Goal: Task Accomplishment & Management: Complete application form

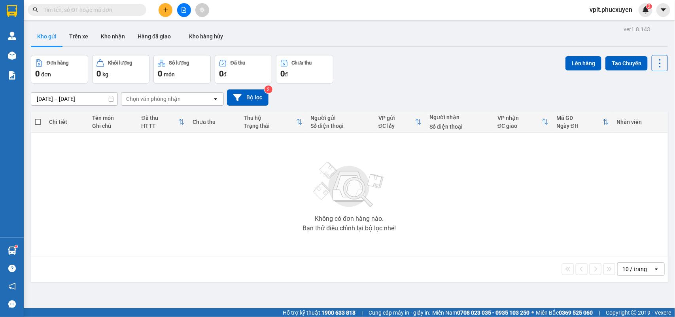
click at [163, 13] on button at bounding box center [166, 10] width 14 height 14
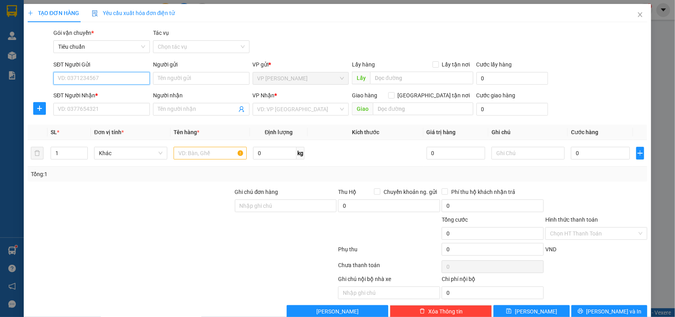
click at [100, 74] on input "SĐT Người Gửi" at bounding box center [101, 78] width 97 height 13
type input "0902046858"
click at [187, 78] on input "Người gửi" at bounding box center [201, 78] width 97 height 13
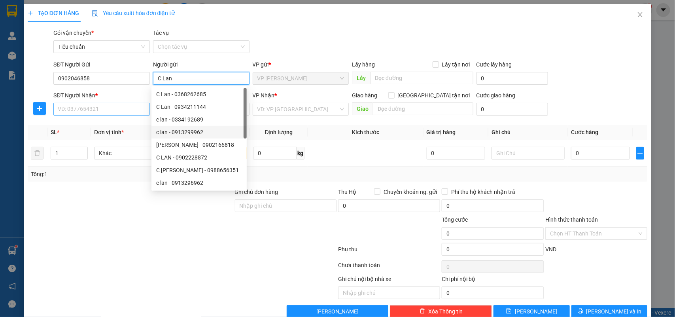
type input "C Lan"
click at [119, 110] on input "SĐT Người Nhận *" at bounding box center [101, 109] width 97 height 13
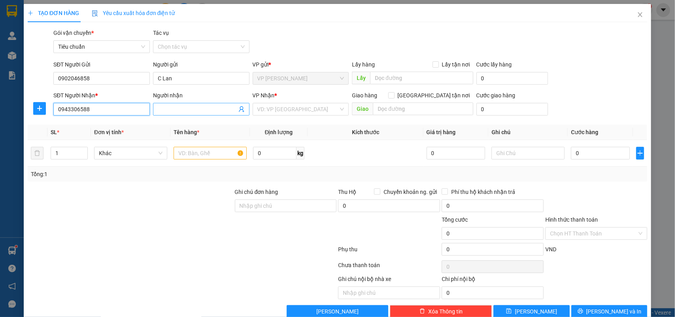
type input "0943306588"
click at [180, 108] on input "Người nhận" at bounding box center [197, 109] width 79 height 9
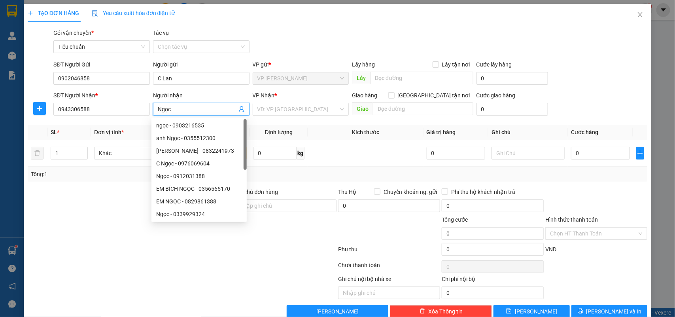
type input "Ngọc"
click at [290, 101] on div "VP Nhận *" at bounding box center [301, 97] width 97 height 12
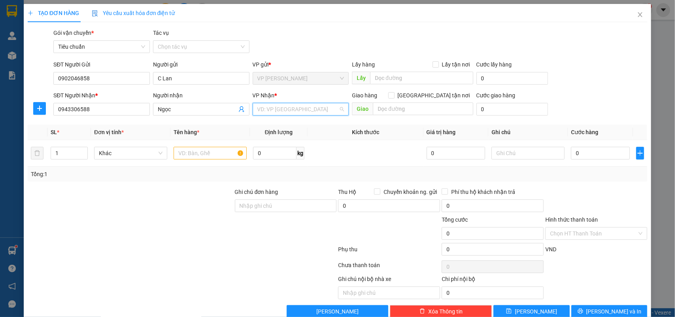
click at [295, 106] on input "search" at bounding box center [299, 109] width 82 height 12
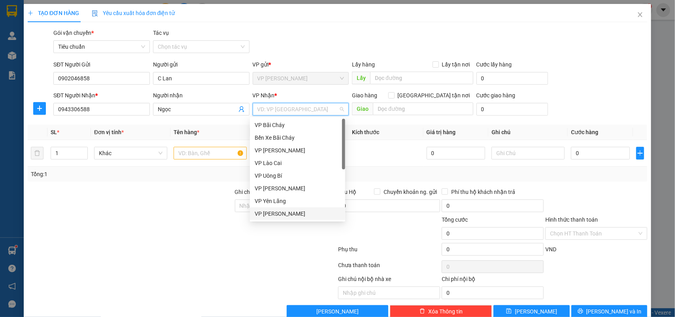
drag, startPoint x: 291, startPoint y: 213, endPoint x: 417, endPoint y: 107, distance: 164.6
click at [291, 212] on div "VP [PERSON_NAME]" at bounding box center [298, 213] width 86 height 9
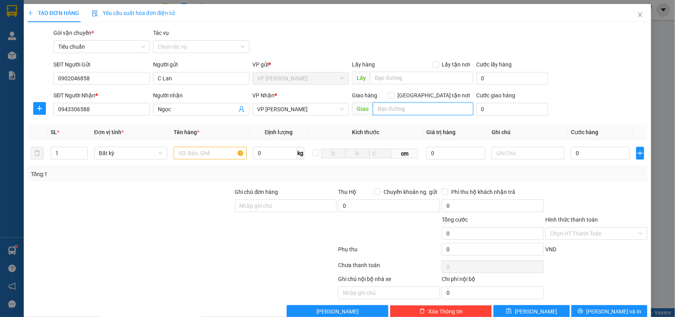
click at [424, 106] on input "text" at bounding box center [423, 108] width 101 height 13
type input "94,[GEOGRAPHIC_DATA]"
click at [394, 96] on input "[GEOGRAPHIC_DATA] tận nơi" at bounding box center [392, 95] width 6 height 6
checkbox input "true"
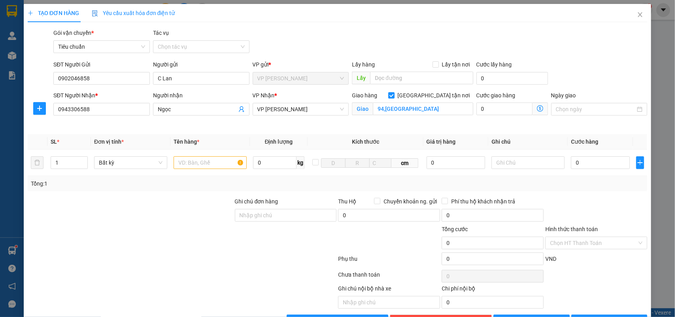
click at [537, 107] on icon "dollar-circle" at bounding box center [540, 108] width 6 height 6
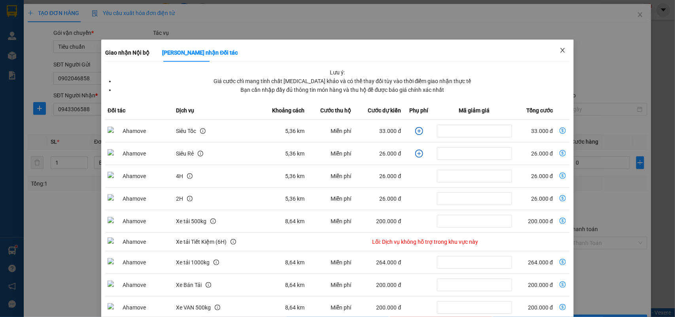
click at [560, 50] on icon "close" at bounding box center [563, 50] width 6 height 6
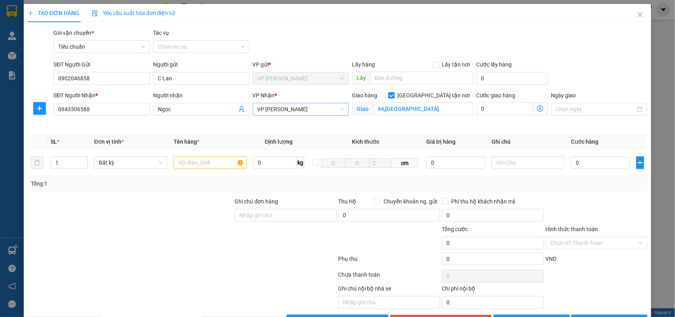
click at [301, 106] on span "VP [PERSON_NAME]" at bounding box center [301, 109] width 87 height 12
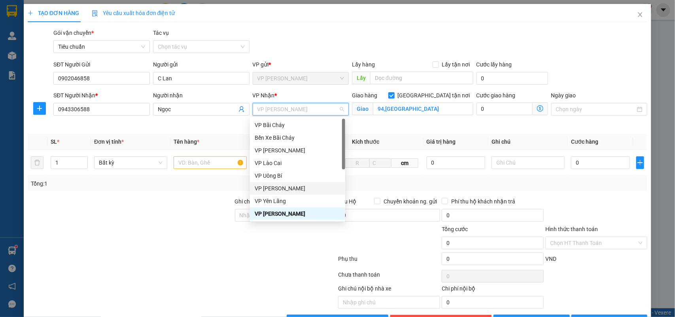
scroll to position [127, 0]
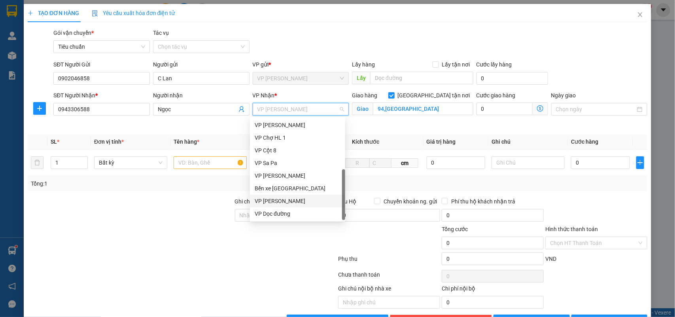
click at [305, 198] on div "VP [PERSON_NAME]" at bounding box center [298, 201] width 86 height 9
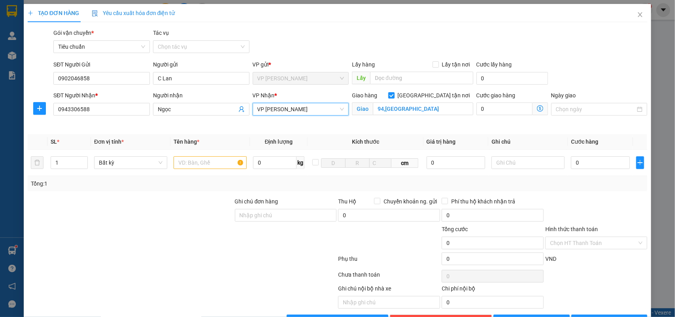
click at [537, 108] on icon "dollar-circle" at bounding box center [540, 108] width 6 height 6
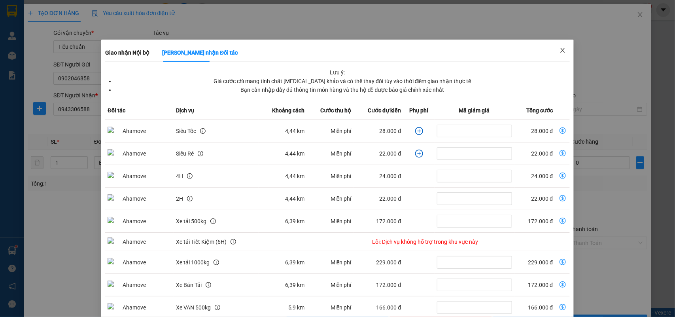
drag, startPoint x: 561, startPoint y: 47, endPoint x: 513, endPoint y: 40, distance: 48.5
click at [544, 47] on div "Giao nhận Nội bộ Giao nhận Đối tác Lưu ý: Giá cước chỉ mang tính chất [MEDICAL_…" at bounding box center [337, 216] width 473 height 353
click at [560, 50] on icon "close" at bounding box center [563, 50] width 6 height 6
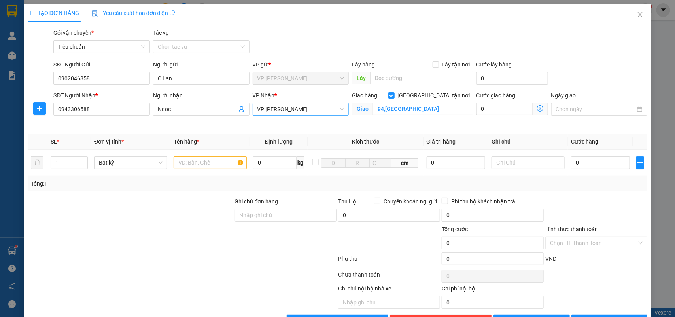
click at [317, 111] on span "VP [PERSON_NAME]" at bounding box center [301, 109] width 87 height 12
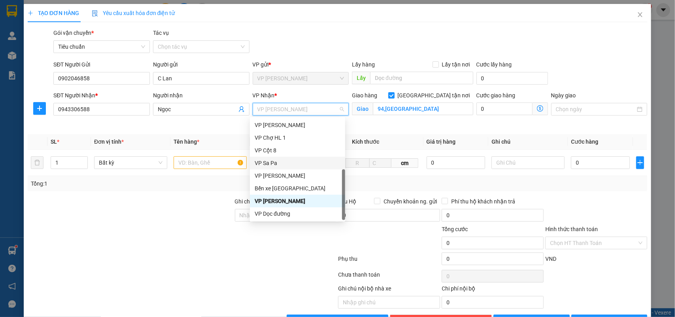
scroll to position [0, 0]
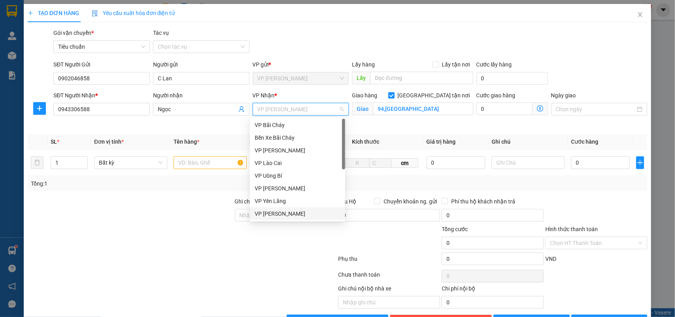
click at [285, 207] on div "VP Yên Lãng" at bounding box center [297, 201] width 95 height 13
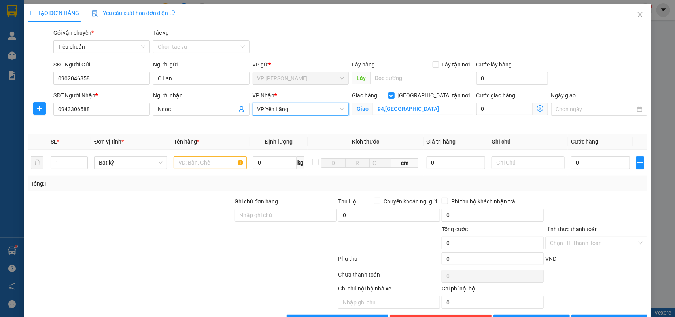
click at [303, 105] on span "VP Yên Lãng" at bounding box center [301, 109] width 87 height 12
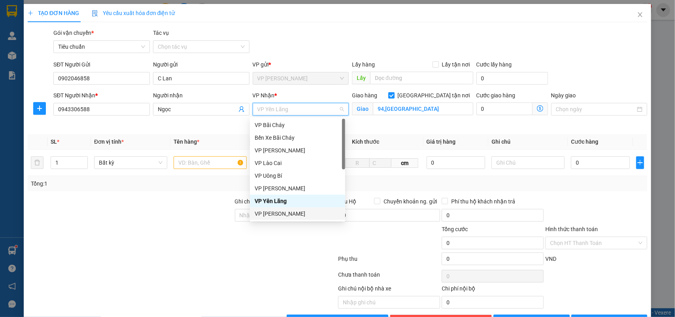
click at [282, 214] on div "VP [PERSON_NAME]" at bounding box center [298, 213] width 86 height 9
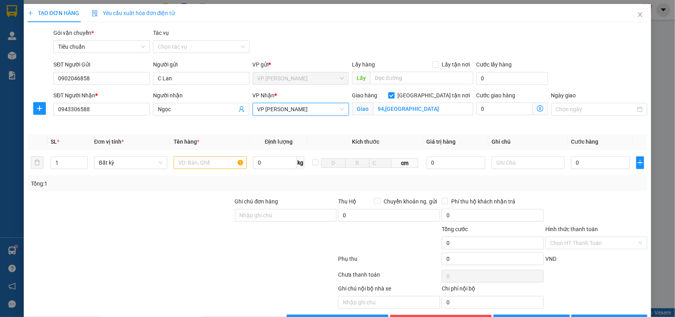
click at [537, 107] on icon "dollar-circle" at bounding box center [540, 108] width 6 height 6
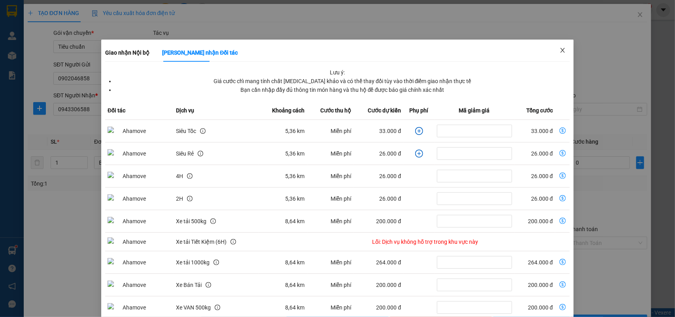
click at [561, 50] on icon "close" at bounding box center [563, 50] width 4 height 5
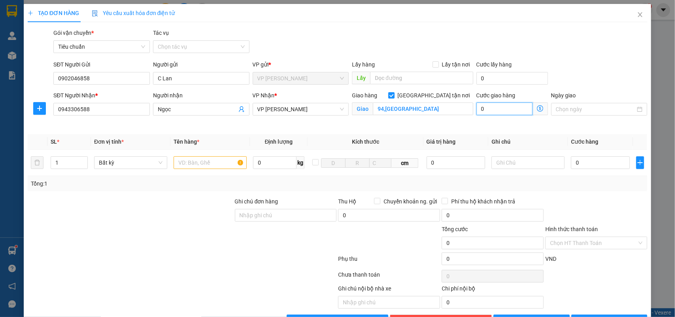
click at [493, 108] on input "0" at bounding box center [505, 108] width 56 height 13
type input "5"
type input "50"
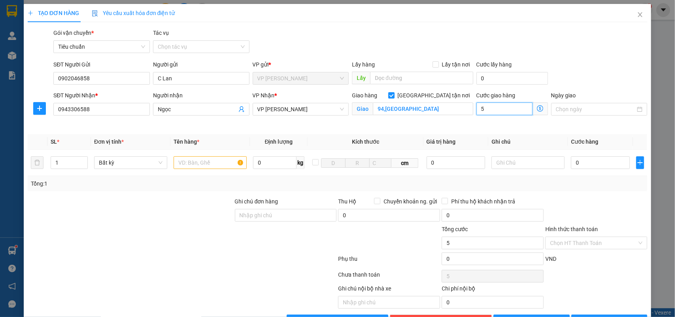
type input "50"
type input "50.000"
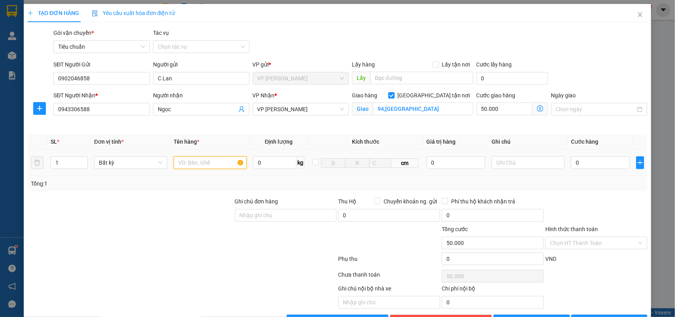
click at [203, 163] on input "text" at bounding box center [210, 162] width 73 height 13
type input "Xốp"
click at [607, 157] on input "0" at bounding box center [600, 162] width 59 height 13
type input "8"
type input "50.008"
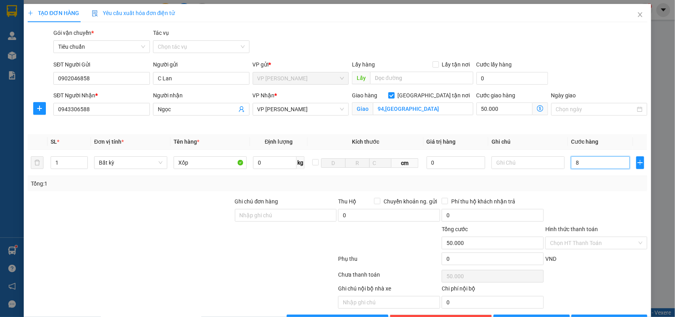
type input "50.008"
type input "80"
type input "50.080"
click at [505, 110] on input "50.000" at bounding box center [505, 108] width 56 height 13
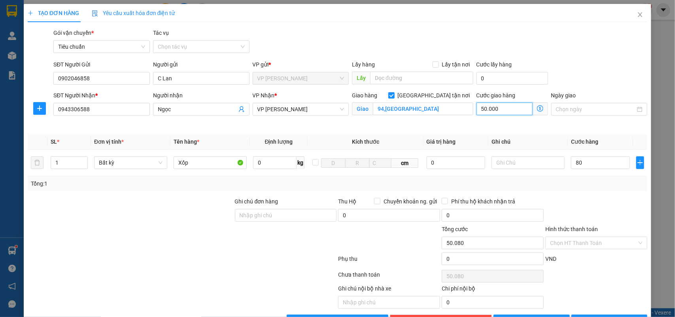
type input "80.000"
type input "130.000"
type input "80.004"
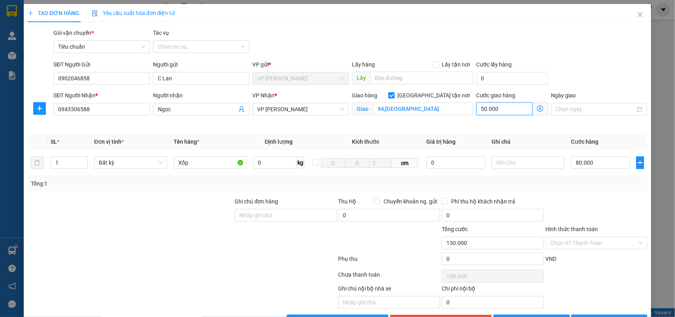
type input "4"
type input "80.040"
type input "40"
type input "120.000"
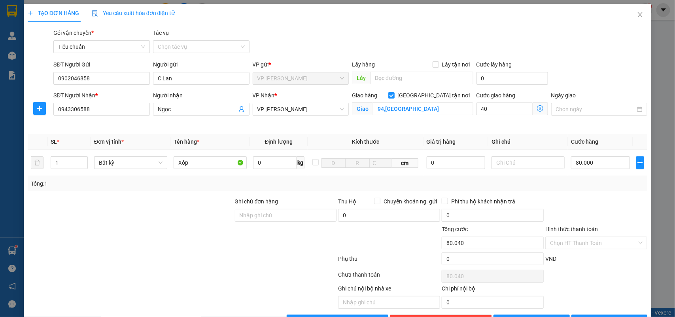
type input "120.000"
type input "40.000"
click at [145, 232] on div at bounding box center [130, 239] width 207 height 28
click at [538, 108] on span "Giao nhận Nội bộ Giao nhận Đối tác Lưu ý: Giá cước chỉ mang tính chất [MEDICAL_…" at bounding box center [540, 108] width 15 height 13
click at [537, 107] on icon "dollar-circle" at bounding box center [540, 108] width 6 height 6
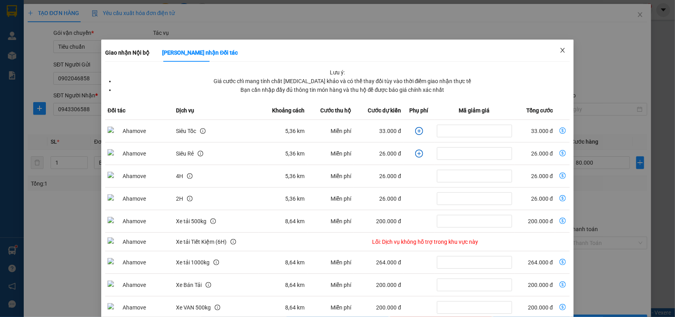
drag, startPoint x: 550, startPoint y: 47, endPoint x: 524, endPoint y: 47, distance: 25.7
click at [543, 47] on div "Giao nhận Nội bộ Giao nhận Đối tác Lưu ý: Giá cước chỉ mang tính chất [MEDICAL_…" at bounding box center [337, 216] width 473 height 353
click at [553, 50] on span "Close" at bounding box center [563, 51] width 22 height 22
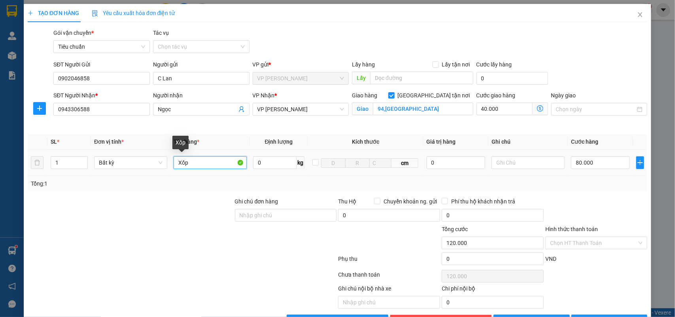
click at [206, 163] on input "Xốp" at bounding box center [210, 162] width 73 height 13
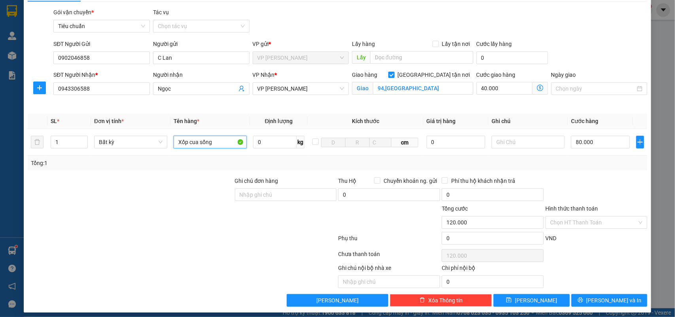
scroll to position [27, 0]
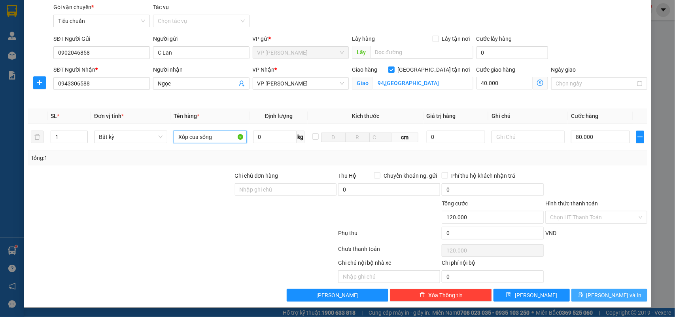
type input "Xốp cua sống"
click at [609, 293] on span "[PERSON_NAME] và In" at bounding box center [614, 295] width 55 height 9
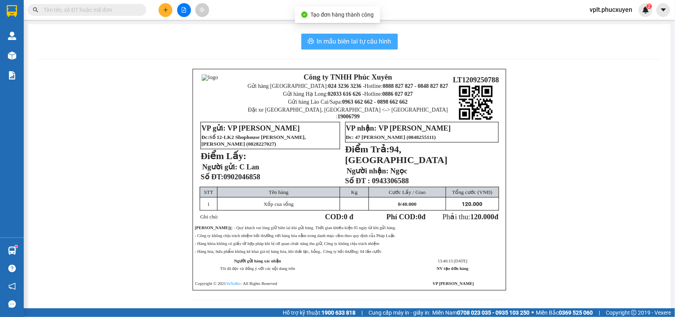
click at [349, 40] on span "In mẫu biên lai tự cấu hình" at bounding box center [354, 41] width 74 height 10
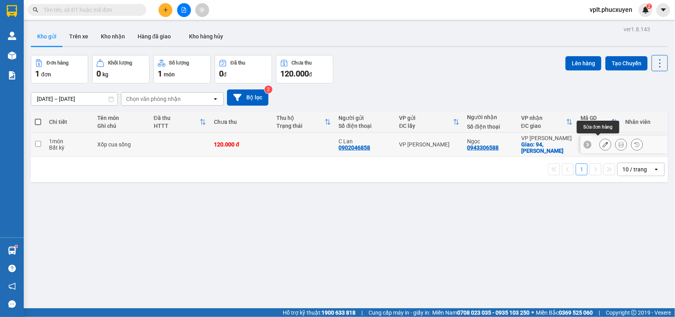
click at [603, 143] on button at bounding box center [605, 145] width 11 height 14
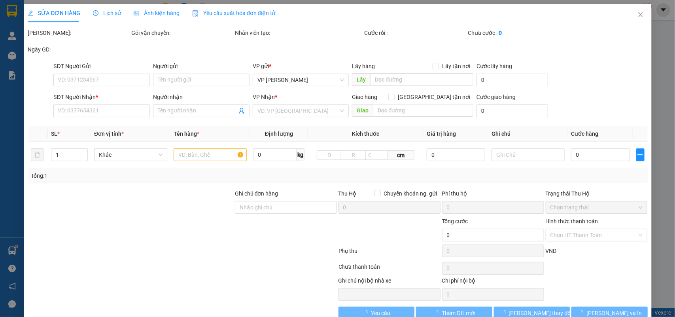
type input "0902046858"
type input "C Lan"
type input "0943306588"
type input "Ngọc"
checkbox input "true"
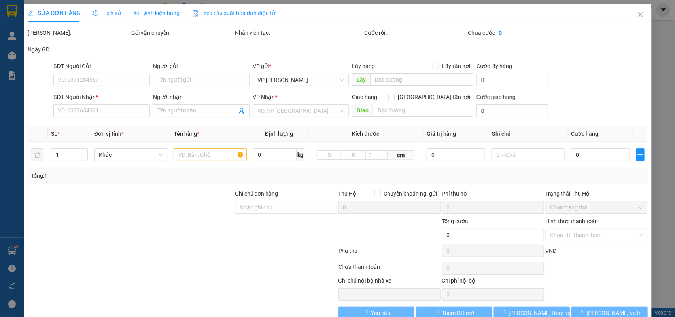
type input "94,[GEOGRAPHIC_DATA]"
type input "120.000"
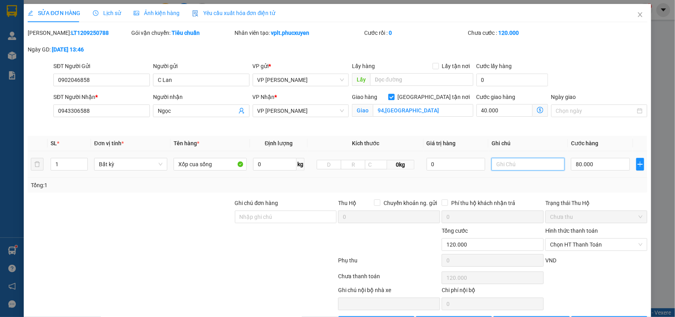
click at [513, 161] on input "text" at bounding box center [528, 164] width 73 height 13
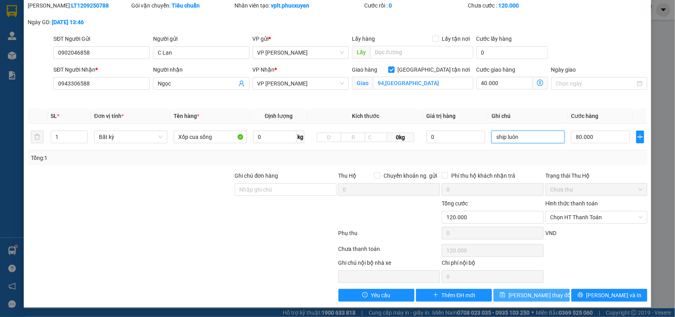
type input "ship luôn"
click at [535, 295] on span "[PERSON_NAME] thay đổi" at bounding box center [540, 295] width 63 height 9
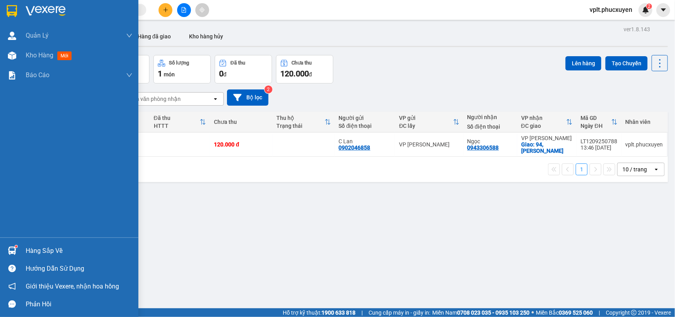
click at [18, 249] on div at bounding box center [12, 251] width 14 height 14
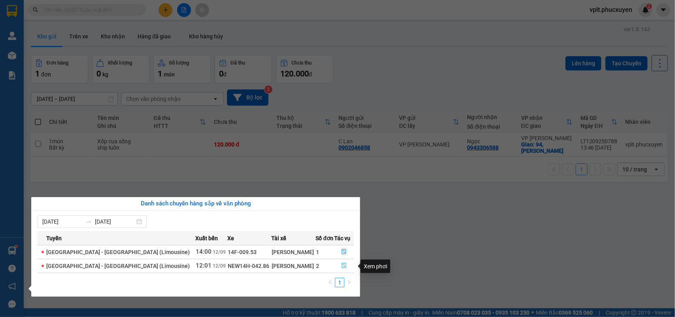
click at [342, 263] on icon "file-done" at bounding box center [345, 266] width 6 height 6
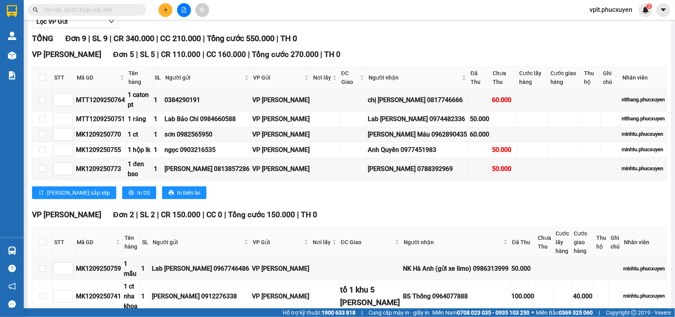
scroll to position [289, 0]
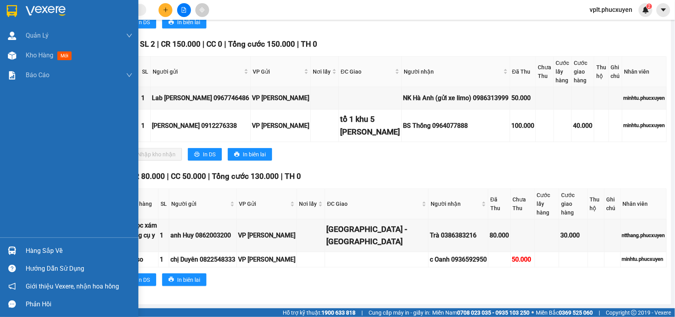
click at [44, 246] on div "Hàng sắp về" at bounding box center [79, 251] width 107 height 12
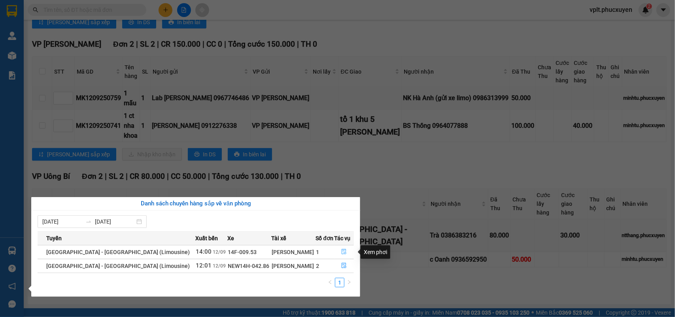
click at [343, 252] on icon "file-done" at bounding box center [345, 252] width 6 height 6
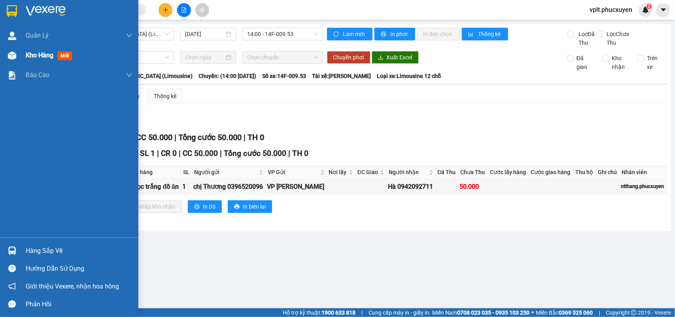
click at [52, 60] on div "Kho hàng mới" at bounding box center [50, 55] width 49 height 10
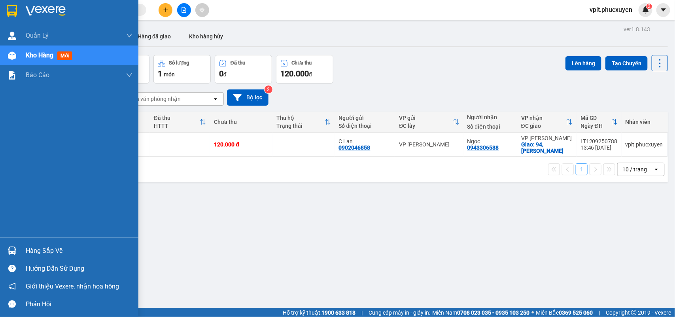
click at [52, 242] on div "Hàng sắp về" at bounding box center [69, 251] width 139 height 18
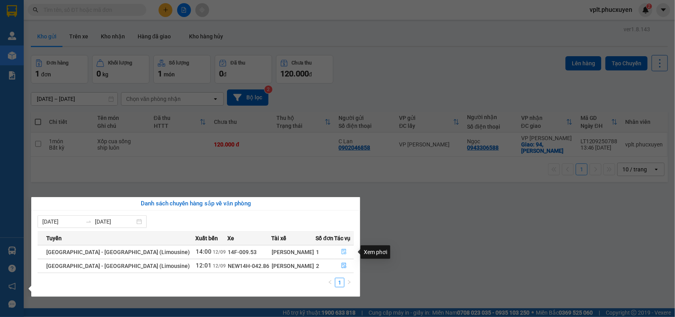
click at [342, 251] on icon "file-done" at bounding box center [345, 252] width 6 height 6
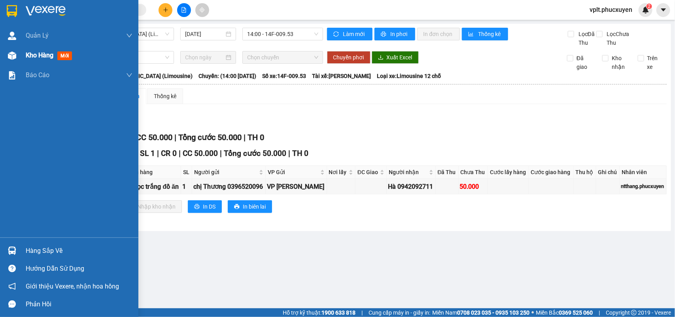
click at [38, 58] on span "Kho hàng" at bounding box center [40, 55] width 28 height 8
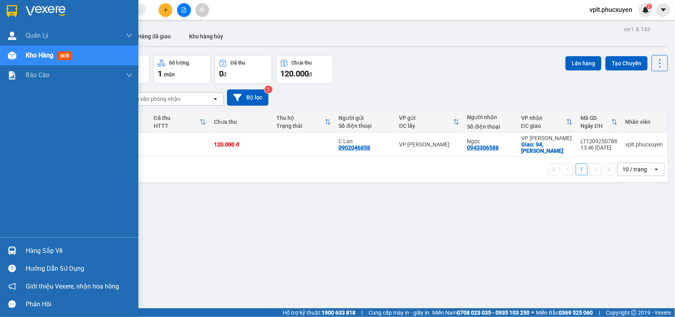
click at [65, 249] on div "Hàng sắp về" at bounding box center [79, 251] width 107 height 12
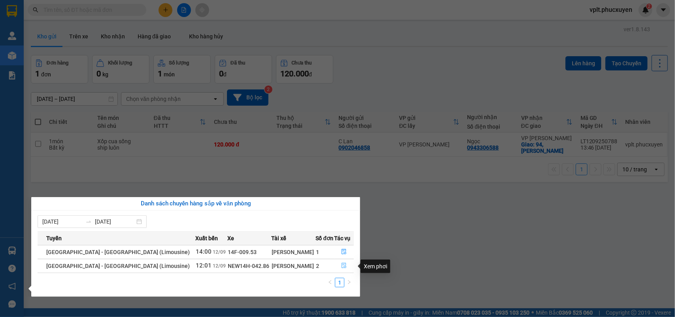
click at [343, 266] on icon "file-done" at bounding box center [345, 266] width 6 height 6
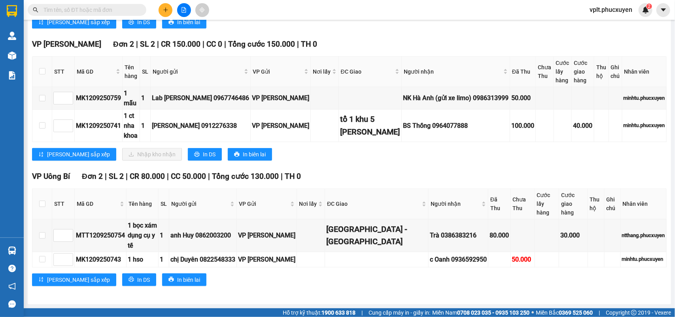
scroll to position [289, 0]
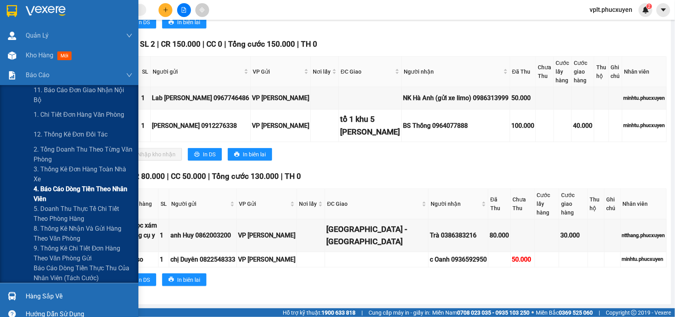
click at [62, 196] on span "4. Báo cáo dòng tiền theo nhân viên" at bounding box center [83, 194] width 99 height 20
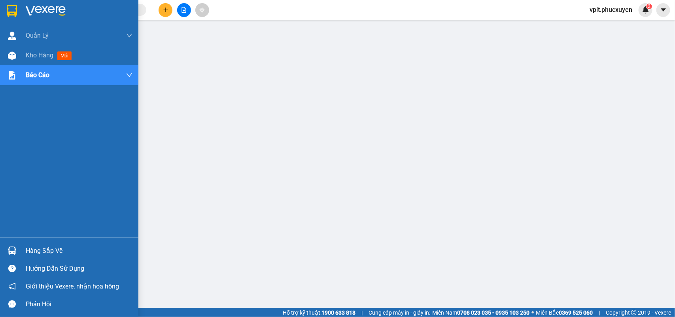
click at [46, 248] on div "Hàng sắp về" at bounding box center [79, 251] width 107 height 12
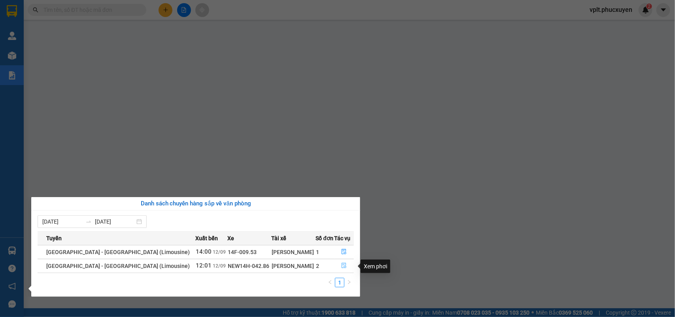
click at [344, 268] on icon "file-done" at bounding box center [345, 266] width 6 height 6
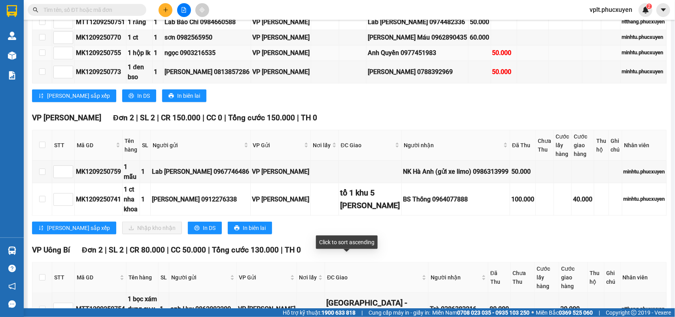
scroll to position [289, 0]
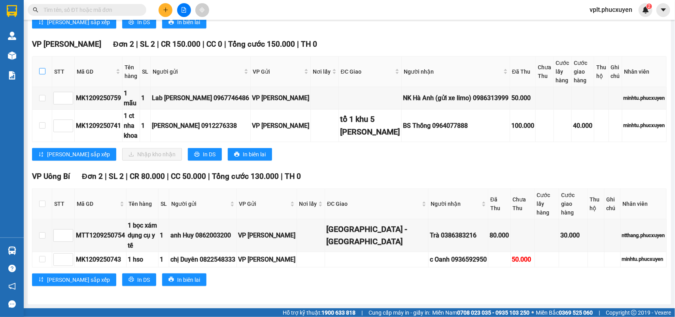
click at [43, 68] on input "checkbox" at bounding box center [42, 71] width 6 height 6
checkbox input "true"
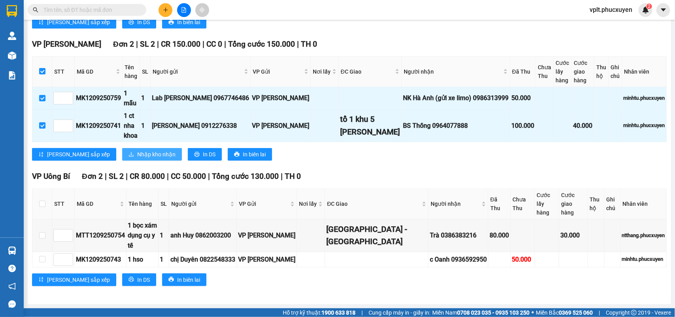
click at [137, 150] on span "Nhập kho nhận" at bounding box center [156, 154] width 38 height 9
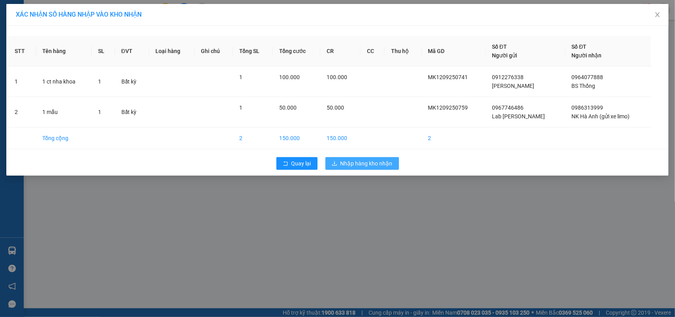
click at [366, 163] on span "Nhập hàng kho nhận" at bounding box center [367, 163] width 52 height 9
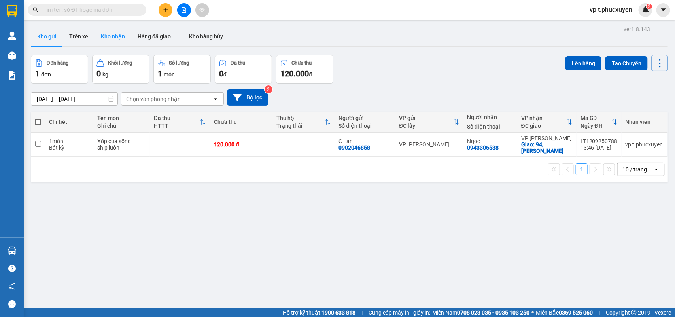
click at [112, 44] on button "Kho nhận" at bounding box center [113, 36] width 37 height 19
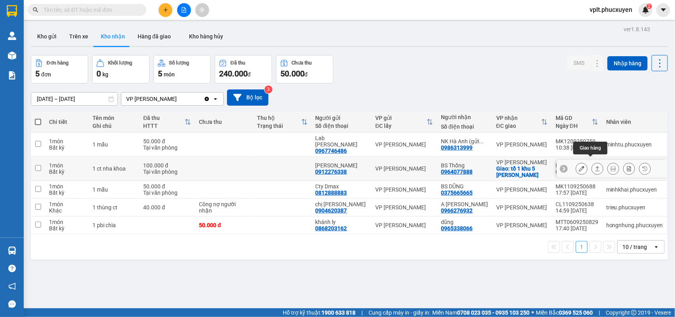
click at [595, 166] on icon at bounding box center [598, 169] width 6 height 6
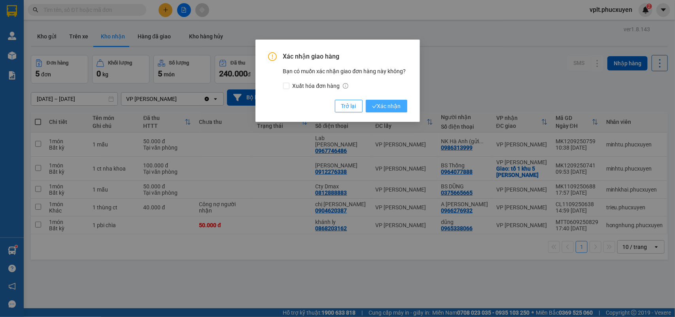
click at [385, 109] on span "Xác nhận" at bounding box center [386, 106] width 29 height 9
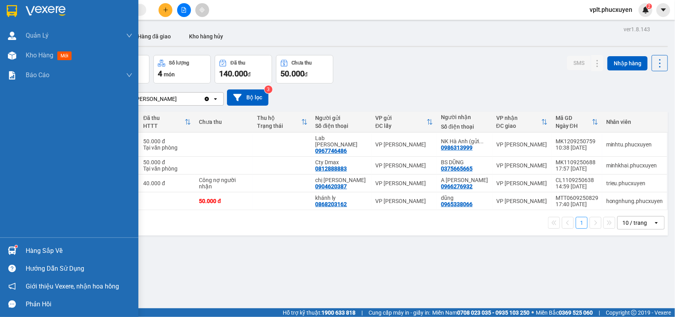
click at [32, 247] on div "Hàng sắp về" at bounding box center [79, 251] width 107 height 12
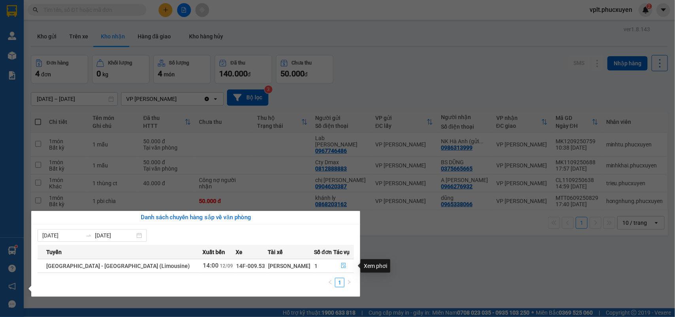
click at [341, 269] on span "file-done" at bounding box center [344, 266] width 6 height 6
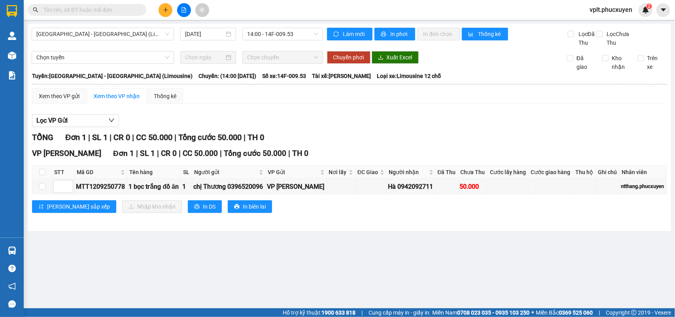
click at [198, 288] on main "[GEOGRAPHIC_DATA] - [GEOGRAPHIC_DATA] (Limousine) [DATE] 14:00 - 14F-009.53 Làm…" at bounding box center [337, 154] width 675 height 308
click at [287, 277] on main "[GEOGRAPHIC_DATA] - [GEOGRAPHIC_DATA] (Limousine) [DATE] 14:00 - 14F-009.53 Làm…" at bounding box center [337, 154] width 675 height 308
click at [169, 6] on button at bounding box center [166, 10] width 14 height 14
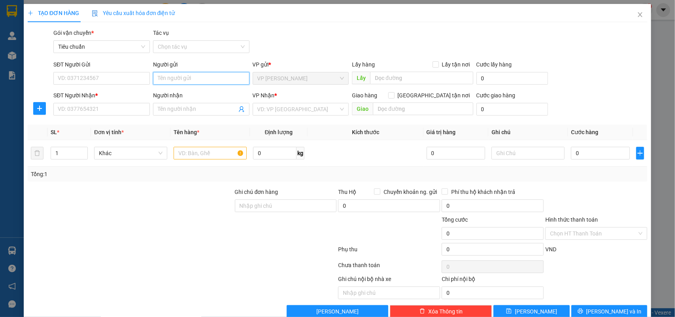
click at [197, 78] on input "Người gửi" at bounding box center [201, 78] width 97 height 13
type input "n"
type input "m"
type input "nk hà anh"
click at [220, 93] on div "NK Hà Anh (gửi xe limo) - 0986313999" at bounding box center [203, 94] width 94 height 9
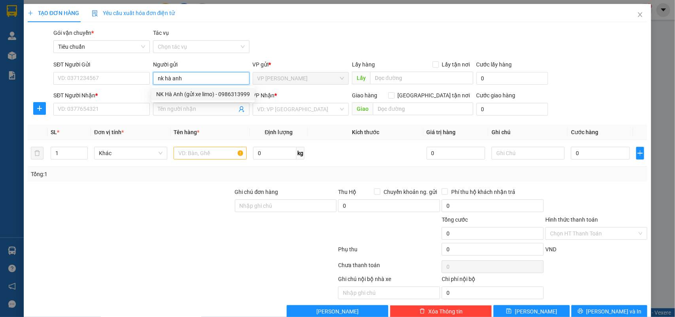
type input "0986313999"
type input "NK Hà Anh (gửi xe limo)"
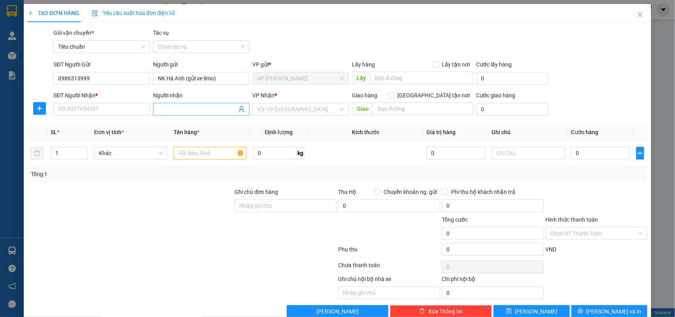
click at [239, 108] on icon "user-add" at bounding box center [242, 109] width 6 height 6
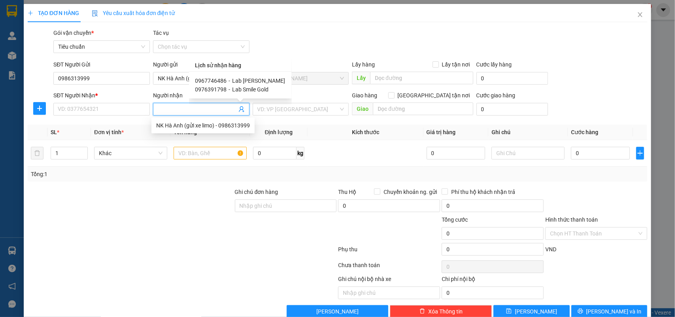
click at [242, 81] on span "Lab [PERSON_NAME]" at bounding box center [259, 81] width 53 height 6
type input "0967746486"
type input "Lab [PERSON_NAME]"
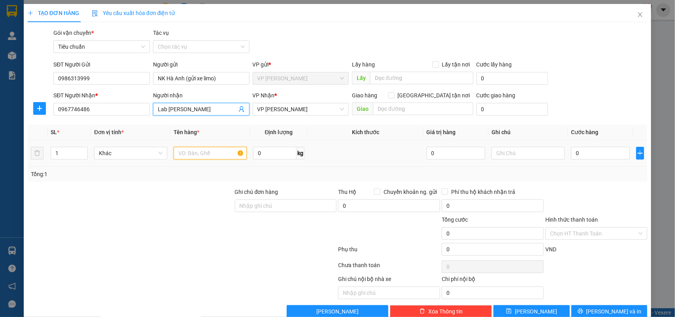
click at [207, 152] on input "text" at bounding box center [210, 153] width 73 height 13
type input "k"
type input "mẫu k phiếu"
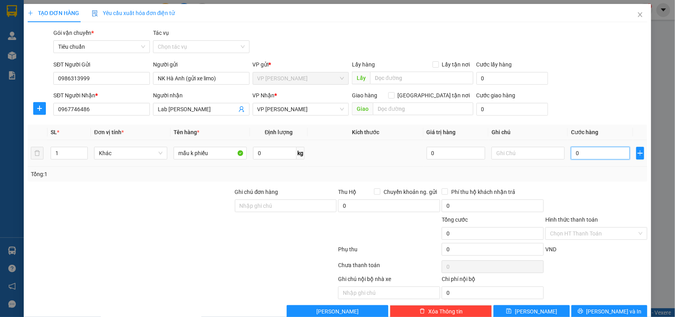
click at [583, 148] on input "0" at bounding box center [600, 153] width 59 height 13
type input "5"
type input "50"
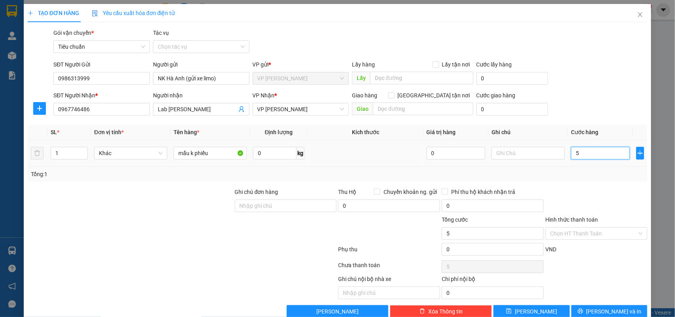
type input "50"
type input "50.000"
click at [575, 185] on div "Transit Pickup Surcharge Ids Transit Deliver Surcharge Ids Transit Deliver Surc…" at bounding box center [338, 172] width 620 height 289
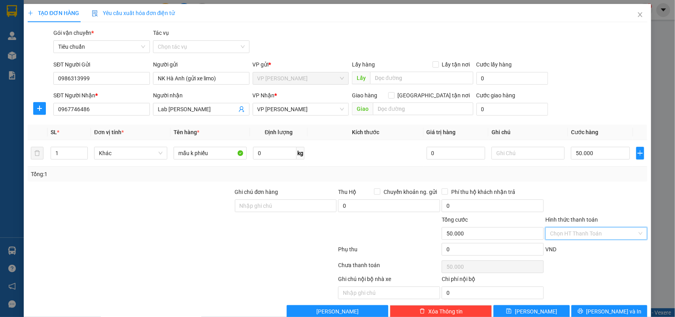
click at [566, 237] on input "Hình thức thanh toán" at bounding box center [593, 234] width 87 height 12
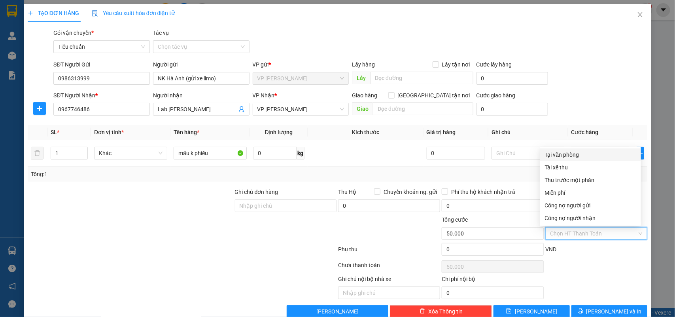
click at [567, 158] on div "Tại văn phòng" at bounding box center [590, 154] width 91 height 9
type input "0"
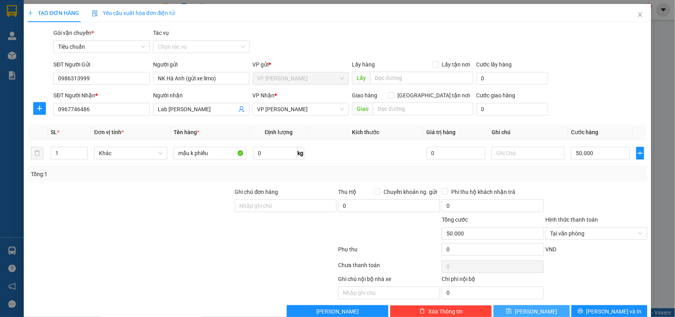
click at [541, 311] on button "[PERSON_NAME]" at bounding box center [532, 311] width 76 height 13
type input "0"
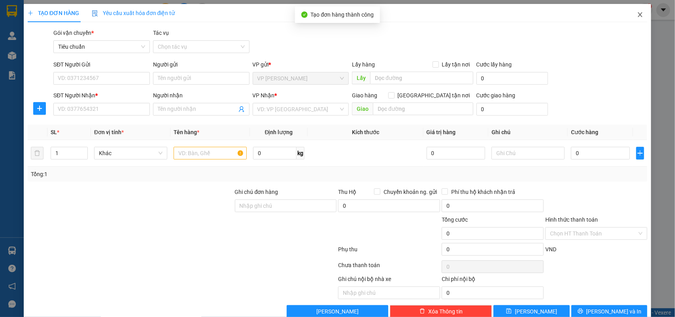
click at [637, 16] on icon "close" at bounding box center [640, 14] width 6 height 6
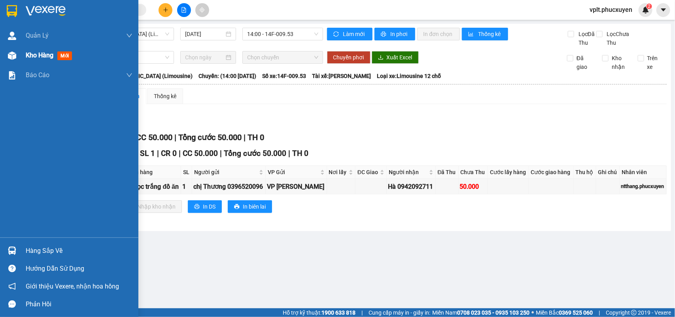
click at [30, 57] on span "Kho hàng" at bounding box center [40, 55] width 28 height 8
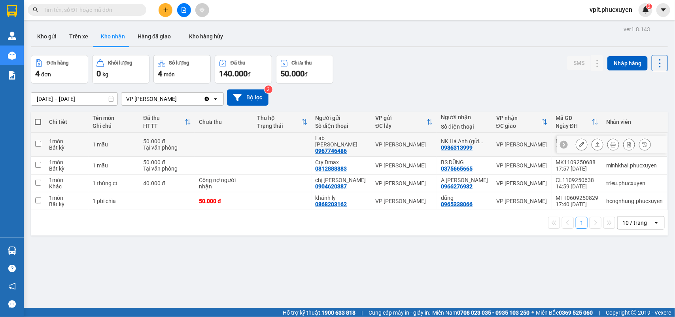
drag, startPoint x: 80, startPoint y: 141, endPoint x: 83, endPoint y: 147, distance: 6.9
click at [80, 144] on div "Bất kỳ" at bounding box center [67, 147] width 36 height 6
checkbox input "true"
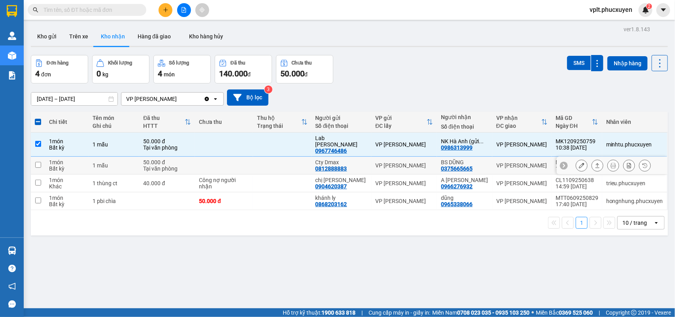
drag, startPoint x: 86, startPoint y: 159, endPoint x: 114, endPoint y: 157, distance: 27.7
click at [87, 159] on td "1 món Bất kỳ" at bounding box center [67, 166] width 44 height 18
checkbox input "true"
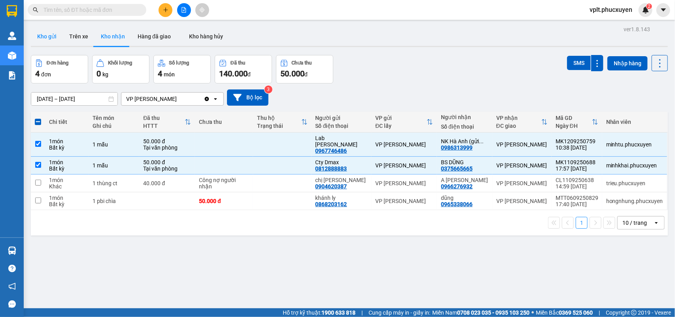
click at [49, 36] on button "Kho gửi" at bounding box center [47, 36] width 32 height 19
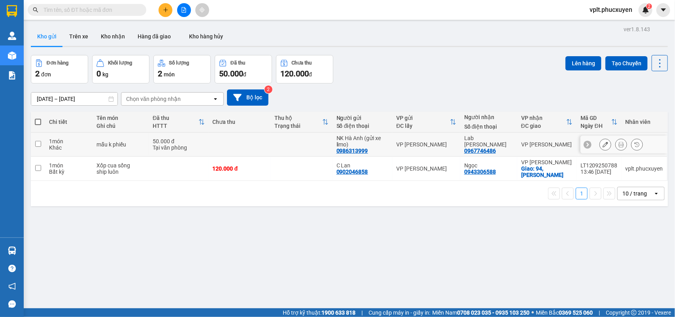
click at [145, 145] on td "mẫu k phiếu" at bounding box center [121, 145] width 56 height 24
checkbox input "true"
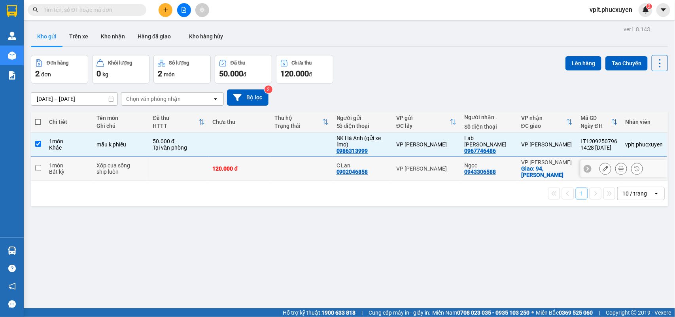
click at [151, 161] on td at bounding box center [179, 169] width 60 height 24
checkbox input "true"
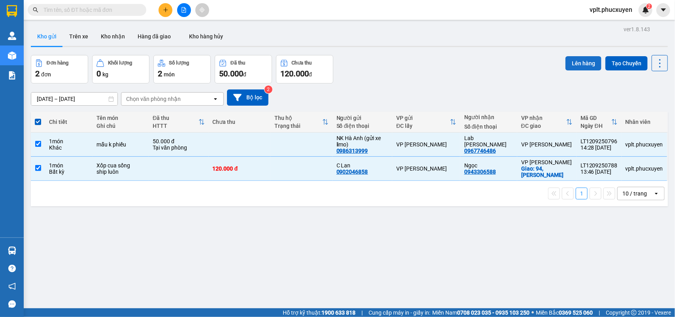
click at [578, 66] on button "Lên hàng" at bounding box center [584, 63] width 36 height 14
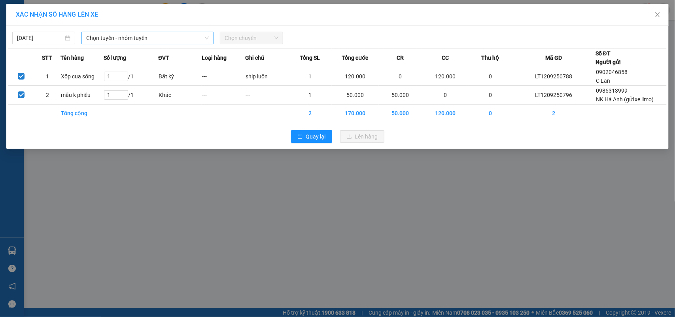
click at [116, 42] on span "Chọn tuyến - nhóm tuyến" at bounding box center [147, 38] width 123 height 12
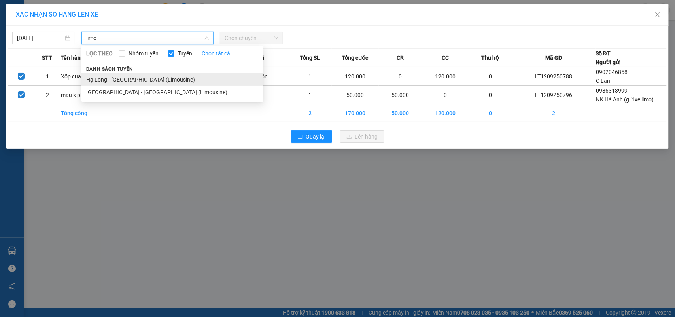
type input "limo"
click at [135, 83] on li "Hạ Long - [GEOGRAPHIC_DATA] (Limousine)" at bounding box center [173, 79] width 182 height 13
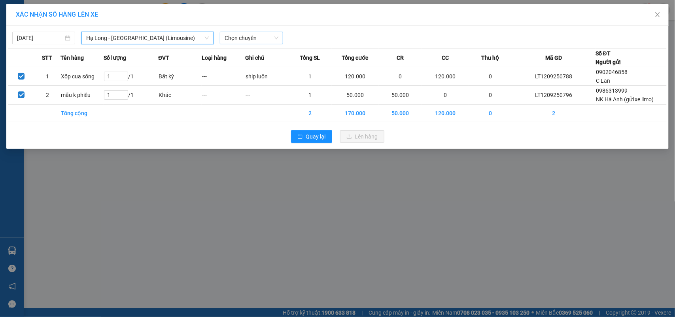
click at [241, 36] on span "Chọn chuyến" at bounding box center [251, 38] width 53 height 12
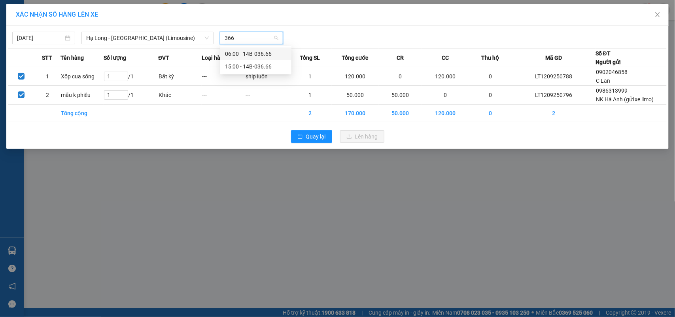
type input "3666"
click at [273, 64] on div "15:00 - 14B-036.66" at bounding box center [256, 66] width 62 height 9
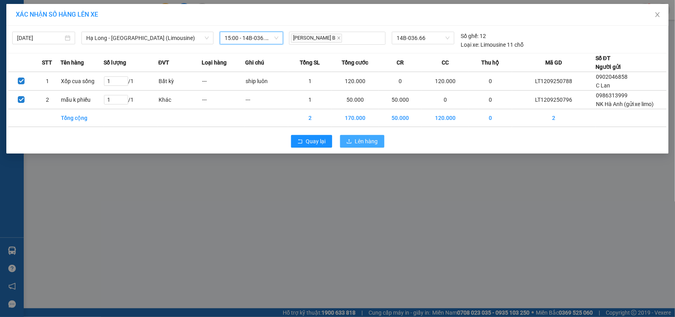
click at [364, 139] on span "Lên hàng" at bounding box center [366, 141] width 23 height 9
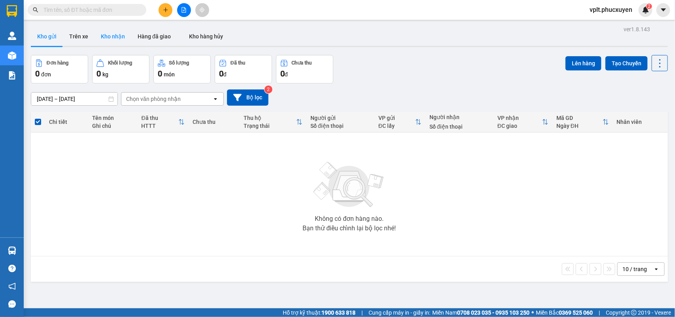
click at [106, 42] on button "Kho nhận" at bounding box center [113, 36] width 37 height 19
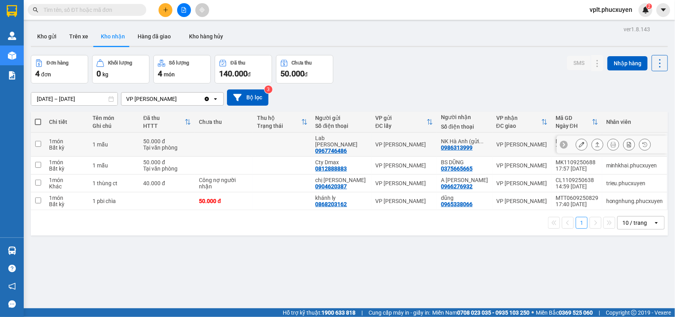
click at [595, 142] on icon at bounding box center [598, 145] width 6 height 6
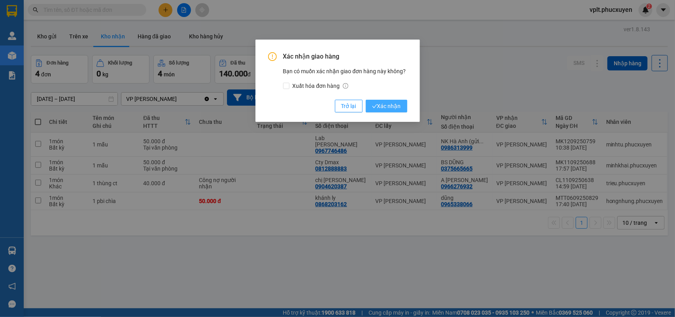
click at [382, 107] on span "Xác nhận" at bounding box center [386, 106] width 29 height 9
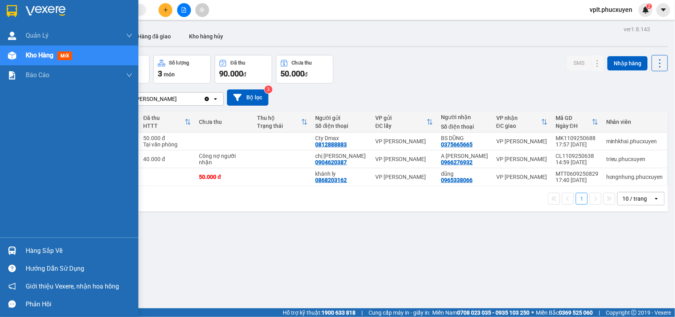
click at [33, 254] on div "Hàng sắp về" at bounding box center [79, 251] width 107 height 12
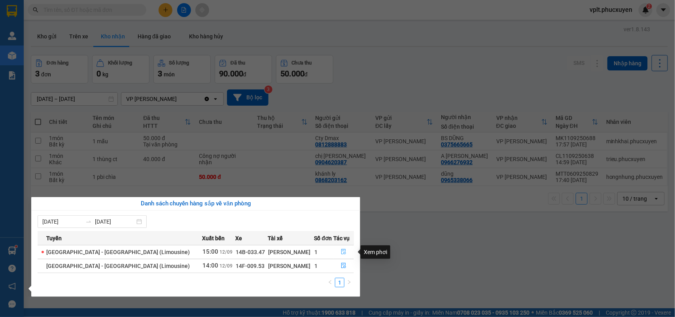
click at [342, 252] on icon "file-done" at bounding box center [344, 252] width 5 height 6
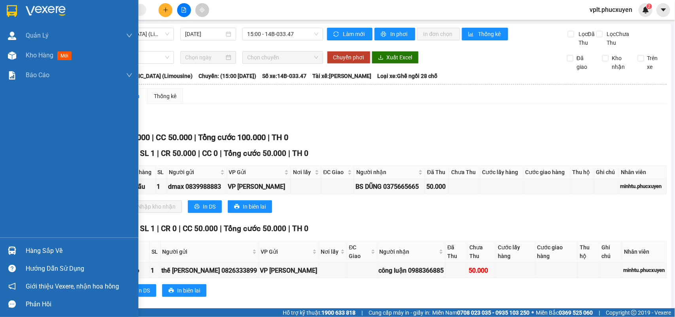
click at [65, 262] on div "Hướng dẫn sử dụng" at bounding box center [69, 269] width 139 height 18
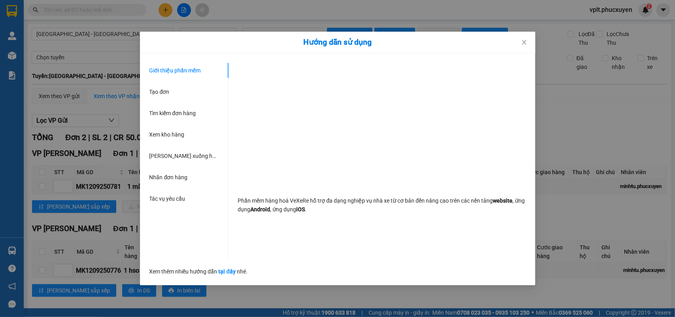
click at [323, 307] on div "Hướng dẫn sử dụng Giới thiệu phần mềm Tạo đơn Tìm kiếm đơn hàng Xem kho hàng Lê…" at bounding box center [337, 158] width 675 height 317
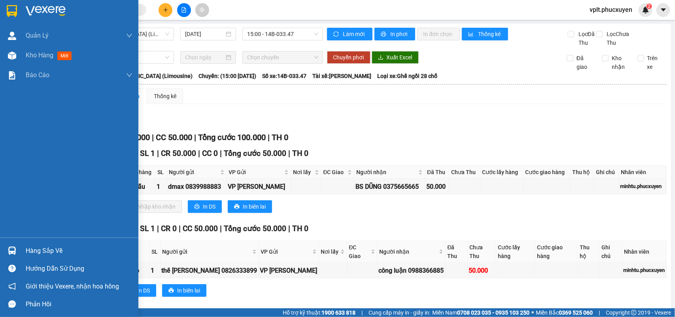
drag, startPoint x: 44, startPoint y: 250, endPoint x: 157, endPoint y: 252, distance: 114.0
click at [44, 250] on div "Hàng sắp về" at bounding box center [79, 251] width 107 height 12
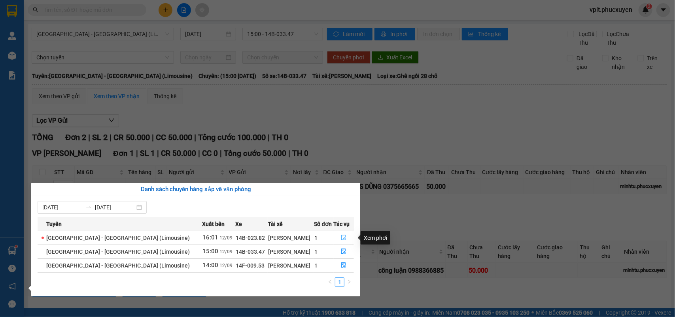
click at [341, 236] on icon "file-done" at bounding box center [344, 238] width 6 height 6
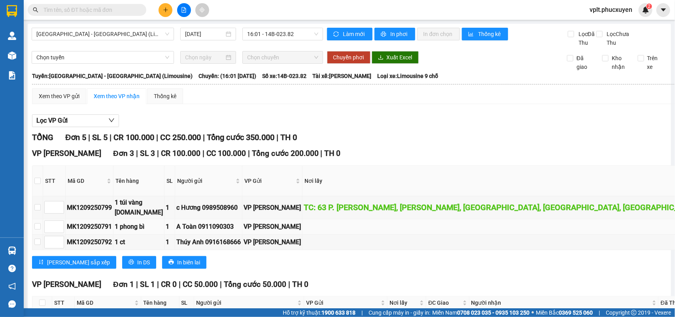
scroll to position [178, 0]
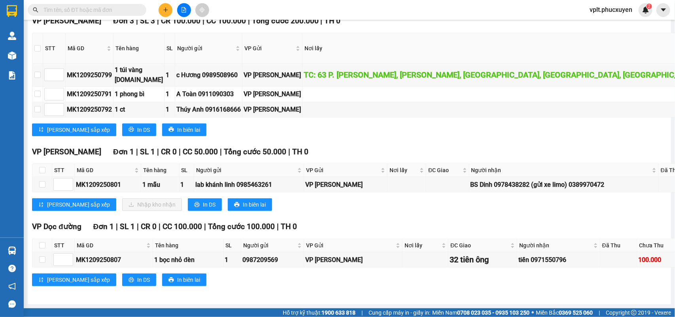
click at [349, 291] on div "[GEOGRAPHIC_DATA] - [GEOGRAPHIC_DATA] (Limousine) [DATE] 16:01 - 14B-023.82 Làm…" at bounding box center [350, 97] width 644 height 413
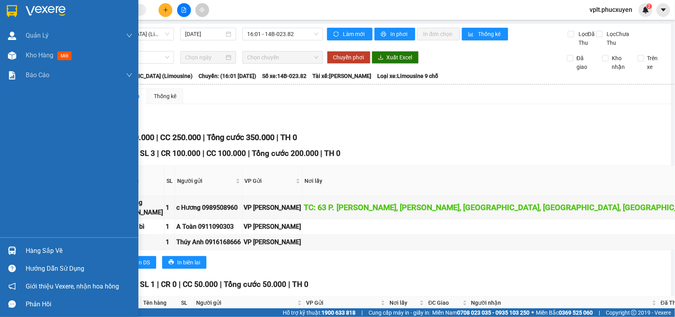
click at [42, 250] on div "Hàng sắp về" at bounding box center [79, 251] width 107 height 12
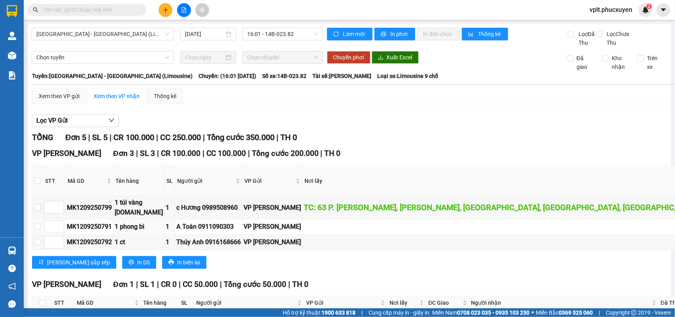
click at [396, 269] on section "Kết quả tìm kiếm ( 3 ) Bộ lọc Mã ĐH Trạng thái Món hàng Thu hộ Tổng cước Chưa c…" at bounding box center [337, 158] width 675 height 317
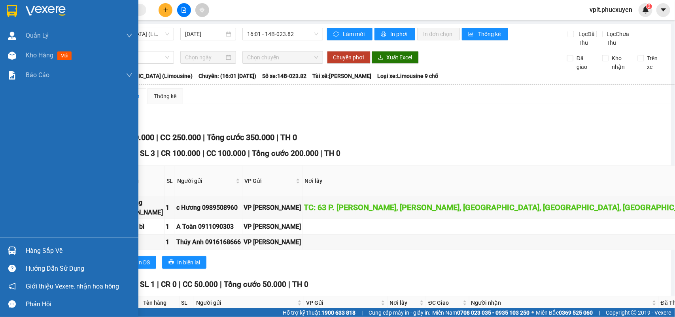
click at [54, 245] on div "Hàng sắp về" at bounding box center [79, 251] width 107 height 12
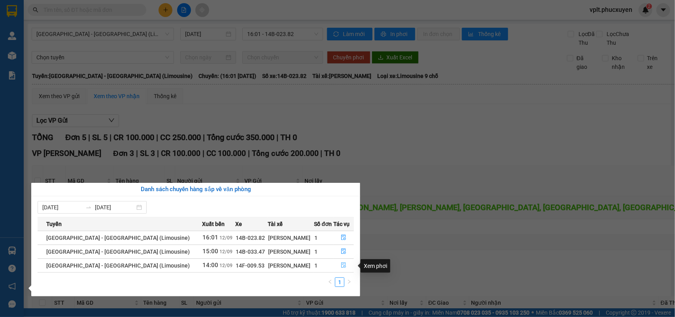
click at [341, 268] on icon "file-done" at bounding box center [344, 265] width 6 height 6
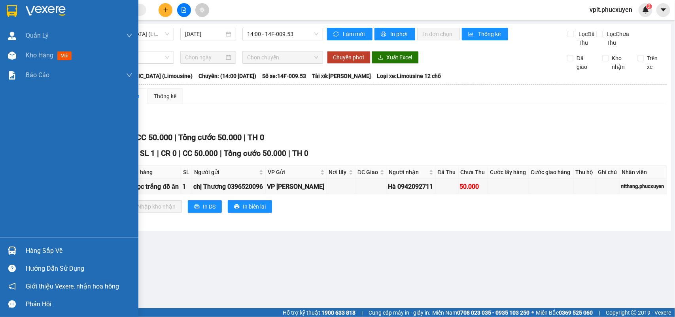
click at [41, 244] on div "Hàng sắp về" at bounding box center [69, 251] width 139 height 18
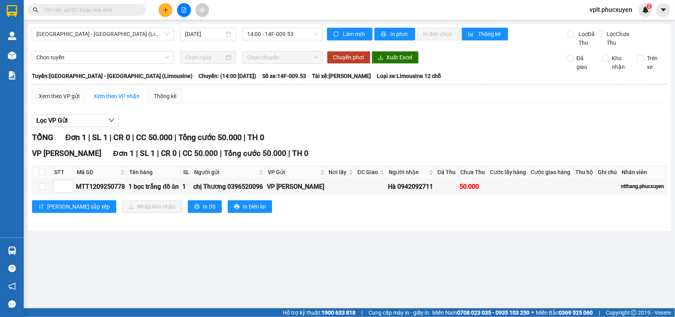
drag, startPoint x: 396, startPoint y: 262, endPoint x: 393, endPoint y: 266, distance: 4.2
click at [393, 266] on section "Kết quả tìm kiếm ( 3 ) Bộ lọc Mã ĐH Trạng thái Món hàng Thu hộ Tổng cước Chưa c…" at bounding box center [337, 158] width 675 height 317
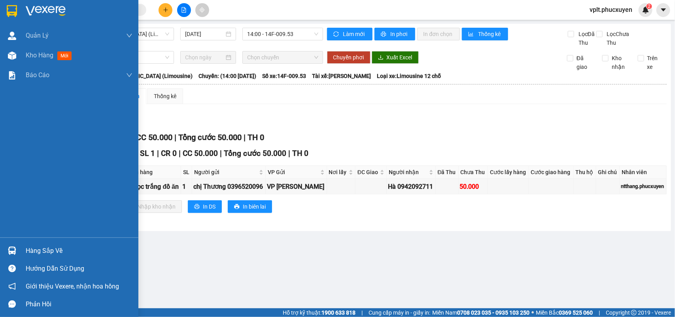
click at [38, 248] on div "Hàng sắp về" at bounding box center [79, 251] width 107 height 12
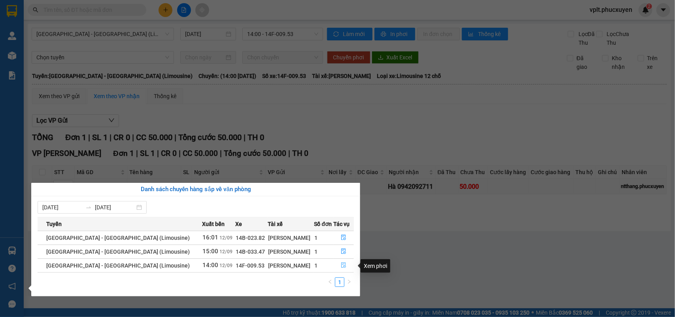
click at [342, 268] on icon "file-done" at bounding box center [344, 265] width 5 height 6
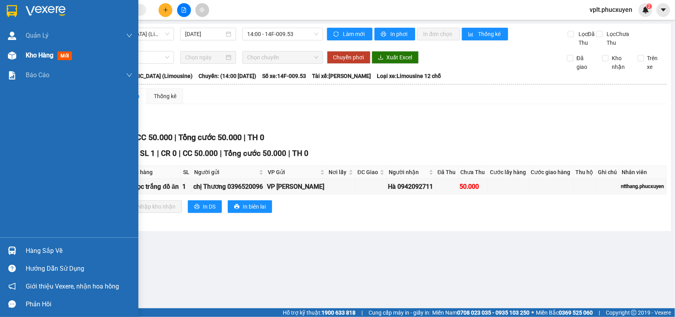
click at [34, 56] on span "Kho hàng" at bounding box center [40, 55] width 28 height 8
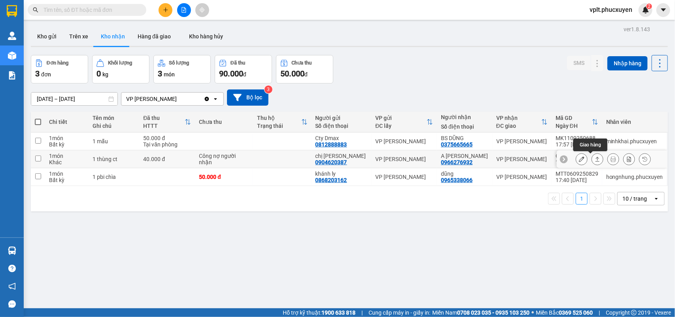
click at [592, 163] on button at bounding box center [597, 159] width 11 height 14
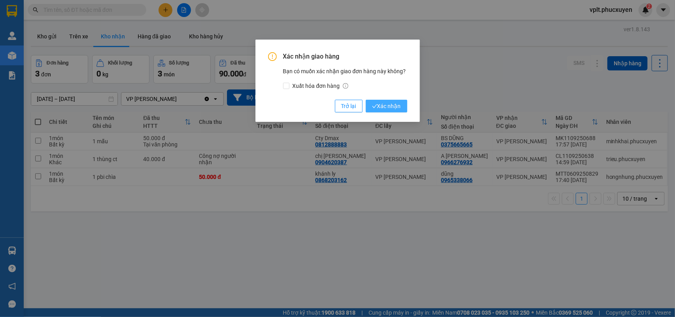
click at [384, 107] on span "Xác nhận" at bounding box center [386, 106] width 29 height 9
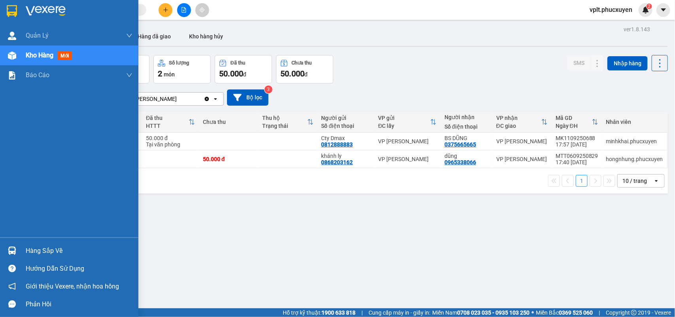
click at [53, 245] on div "Hàng sắp về" at bounding box center [79, 251] width 107 height 12
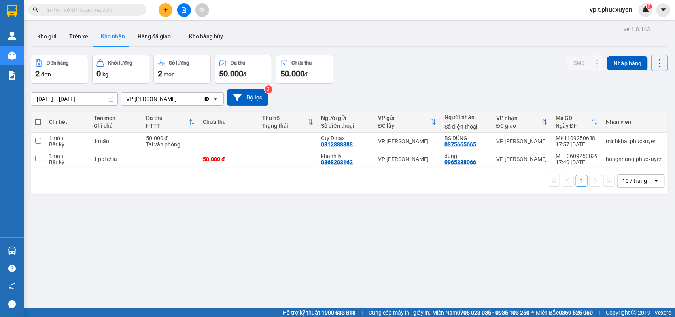
click at [457, 251] on section "Kết quả tìm kiếm ( 3 ) Bộ lọc Mã ĐH Trạng thái Món hàng Thu hộ Tổng cước Chưa c…" at bounding box center [337, 158] width 675 height 317
click at [171, 6] on button at bounding box center [166, 10] width 14 height 14
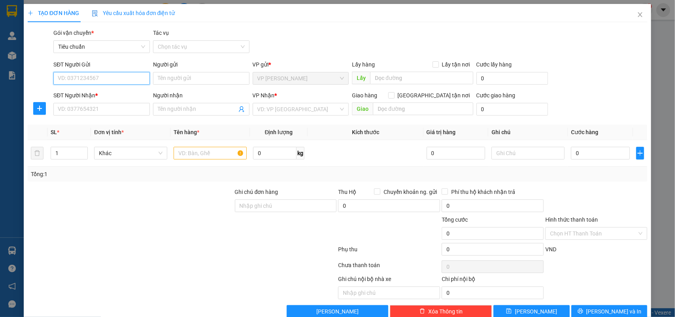
click at [85, 77] on input "SĐT Người Gửi" at bounding box center [101, 78] width 97 height 13
click at [103, 79] on input "SĐT Người Gửi" at bounding box center [101, 78] width 97 height 13
click at [103, 78] on input "0912732" at bounding box center [101, 78] width 97 height 13
click at [106, 93] on div "0912732732 - [GEOGRAPHIC_DATA] 1" at bounding box center [104, 94] width 93 height 9
type input "0912732732"
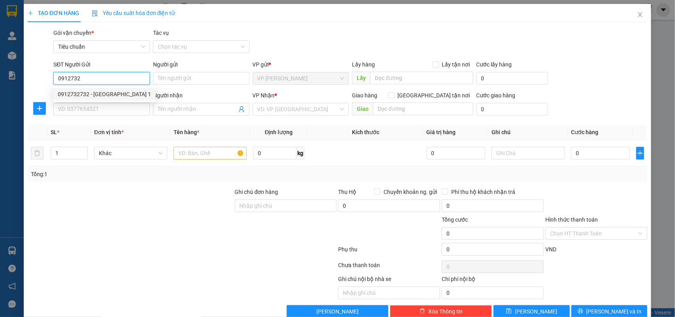
type input "Hà Thuyên 1"
type input "0912732732"
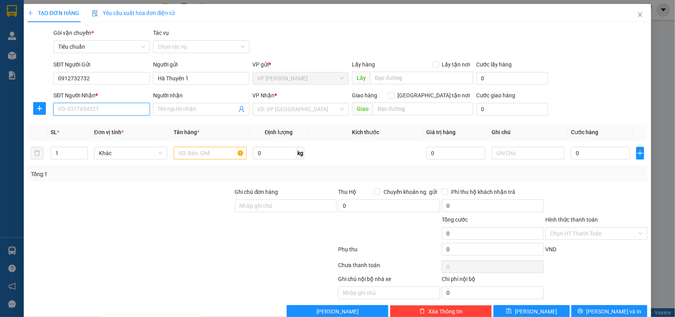
click at [114, 109] on input "SĐT Người Nhận *" at bounding box center [101, 109] width 97 height 13
click at [118, 112] on input "0962963000" at bounding box center [101, 109] width 97 height 13
type input "0962963000"
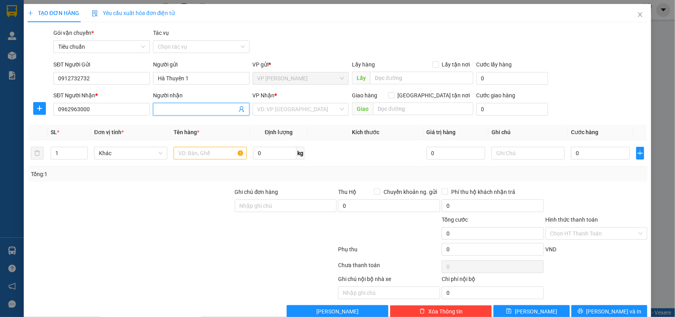
click at [178, 108] on input "Người nhận" at bounding box center [197, 109] width 79 height 9
type input "D"
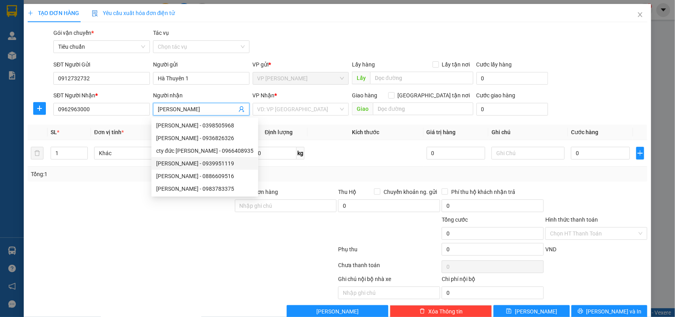
type input "[PERSON_NAME]"
click at [192, 240] on div at bounding box center [130, 229] width 207 height 28
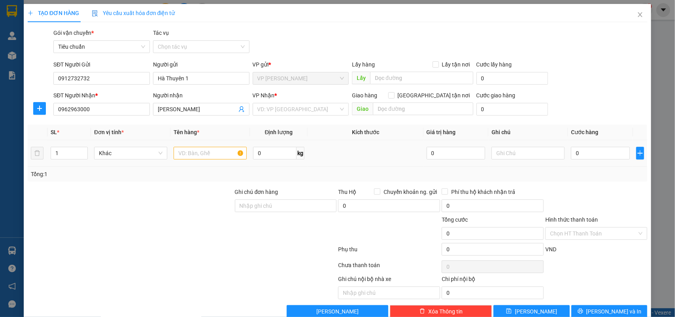
click at [203, 161] on div at bounding box center [210, 153] width 73 height 16
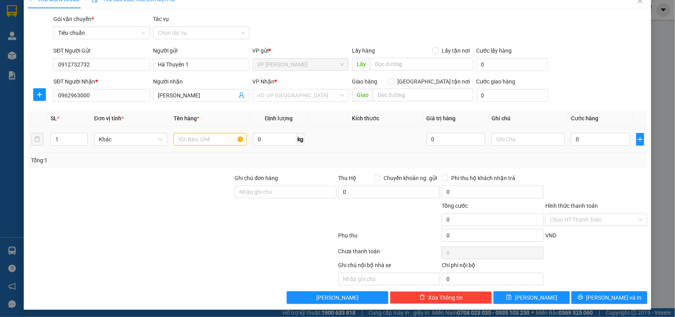
scroll to position [17, 0]
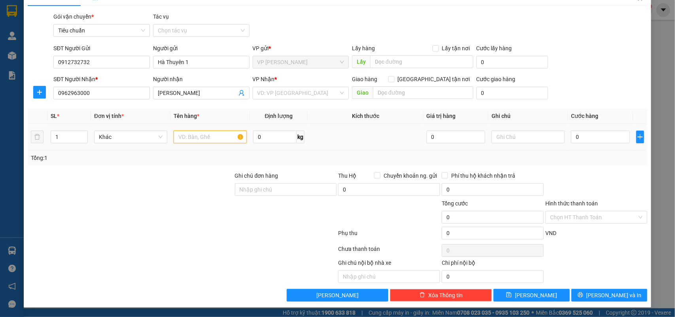
click at [206, 141] on input "text" at bounding box center [210, 137] width 73 height 13
type input "ct kinh kiện"
type input "5"
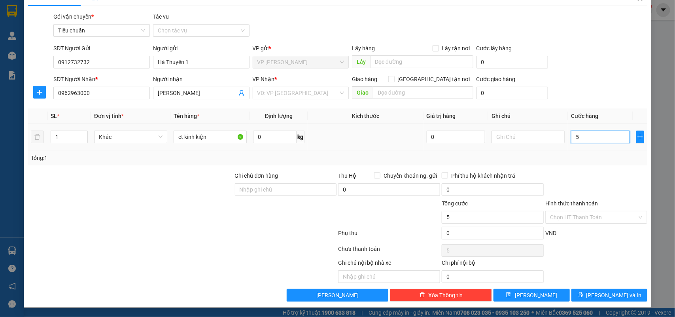
type input "50"
type input "50.000"
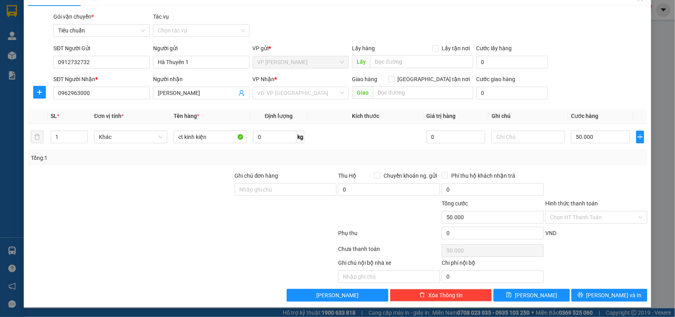
click at [614, 164] on div "Tổng: 1" at bounding box center [338, 157] width 620 height 15
click at [595, 222] on input "Hình thức thanh toán" at bounding box center [593, 217] width 87 height 12
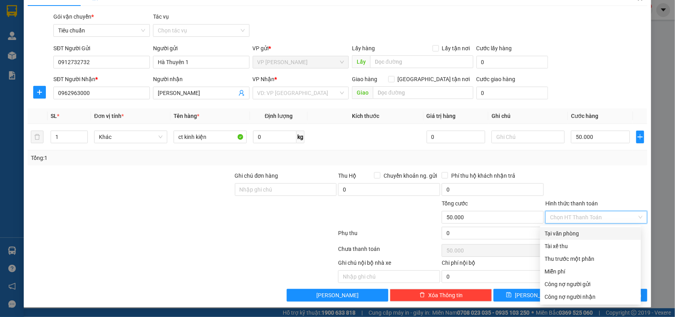
click at [590, 233] on div "Tại văn phòng" at bounding box center [590, 233] width 91 height 9
type input "0"
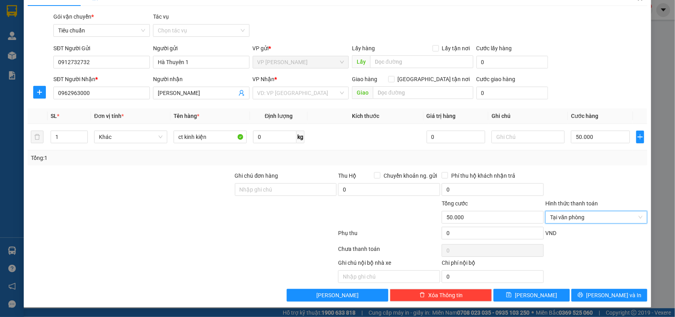
click at [584, 178] on div at bounding box center [597, 185] width 104 height 28
click at [589, 291] on button "[PERSON_NAME] và In" at bounding box center [610, 295] width 76 height 13
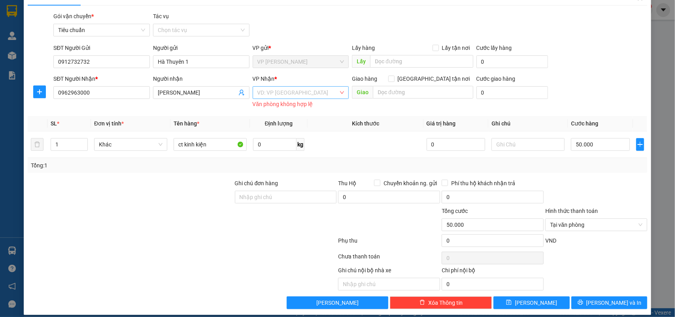
click at [287, 90] on input "search" at bounding box center [299, 93] width 82 height 12
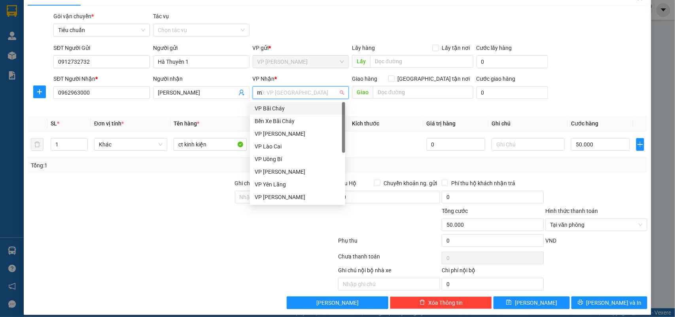
type input "mi"
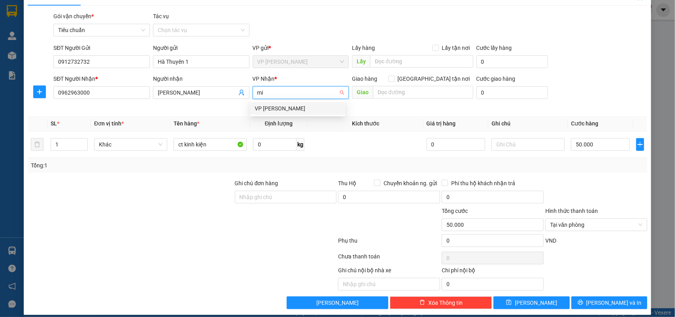
click at [290, 109] on div "VP [PERSON_NAME]" at bounding box center [298, 108] width 86 height 9
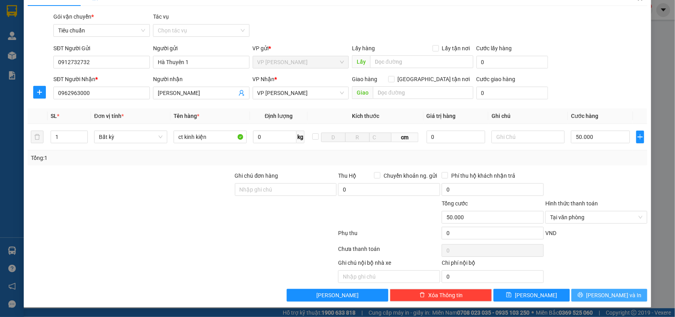
click at [598, 295] on span "[PERSON_NAME] và In" at bounding box center [614, 295] width 55 height 9
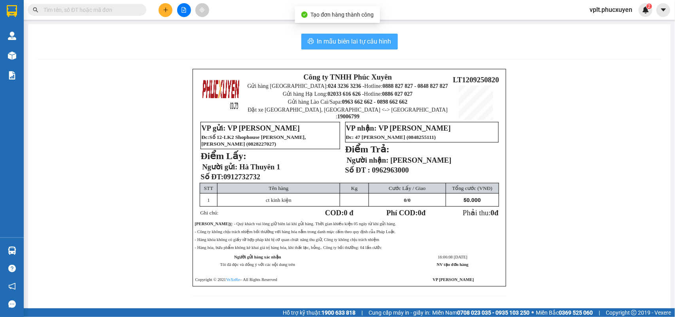
click at [357, 42] on span "In mẫu biên lai tự cấu hình" at bounding box center [354, 41] width 74 height 10
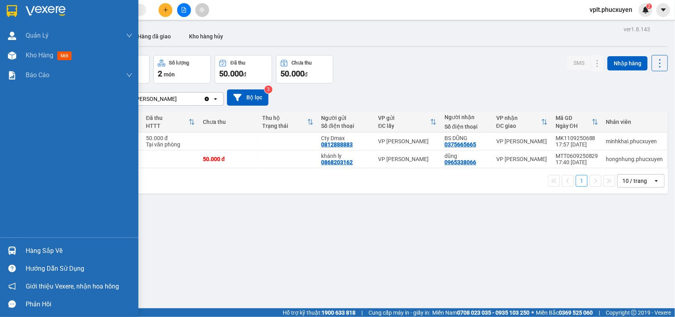
click at [48, 241] on div "Hàng sắp về Hướng dẫn sử dụng Giới thiệu Vexere, nhận hoa hồng Phản hồi" at bounding box center [69, 275] width 139 height 76
click at [18, 250] on div at bounding box center [12, 251] width 14 height 14
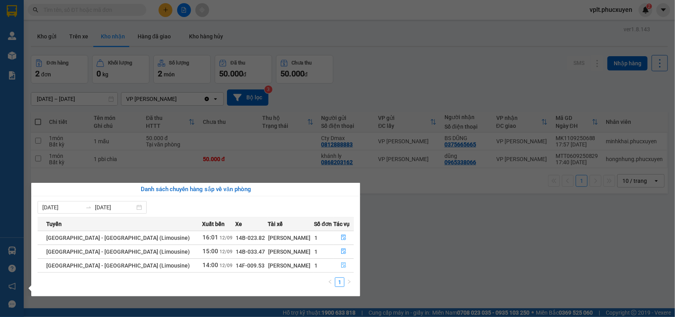
click at [341, 266] on icon "file-done" at bounding box center [344, 265] width 6 height 6
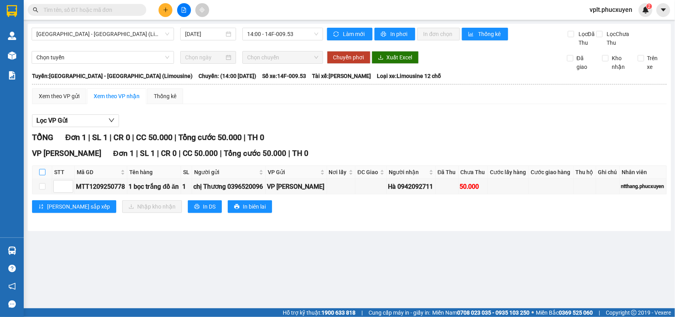
click at [42, 175] on input "checkbox" at bounding box center [42, 172] width 6 height 6
checkbox input "true"
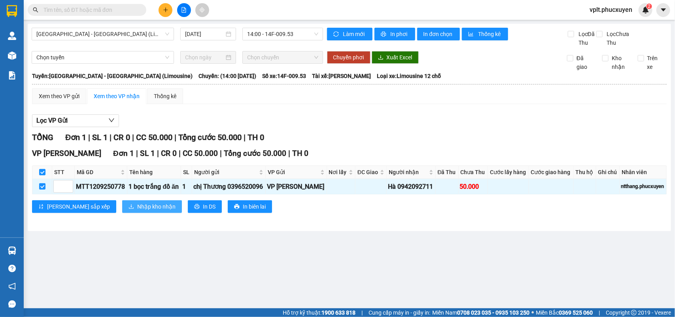
click at [137, 211] on span "Nhập kho nhận" at bounding box center [156, 206] width 38 height 9
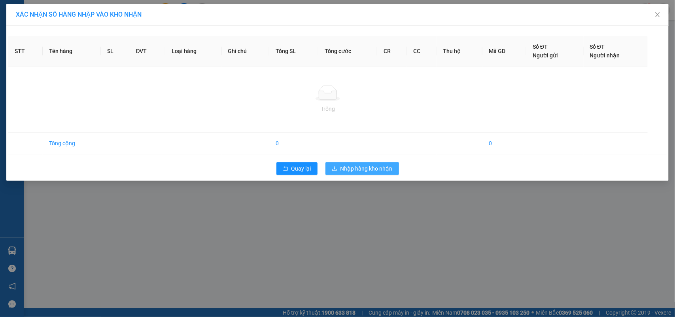
click at [343, 168] on div "XÁC NHẬN SỐ HÀNG NHẬP VÀO KHO NHẬN STT Tên hàng SL ĐVT Loại hàng Ghi chú Tổng S…" at bounding box center [337, 158] width 675 height 317
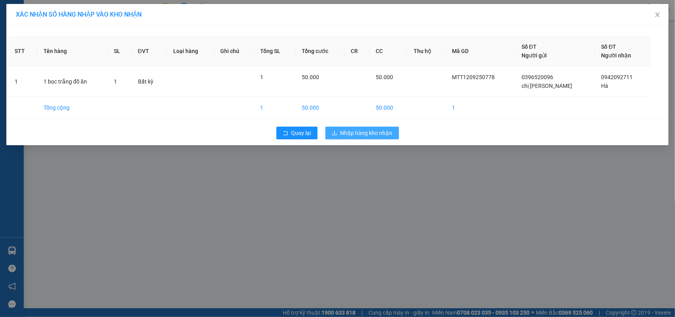
click at [355, 131] on span "Nhập hàng kho nhận" at bounding box center [367, 133] width 52 height 9
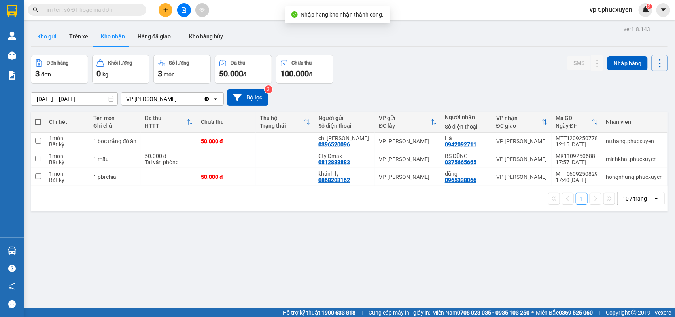
click at [40, 32] on button "Kho gửi" at bounding box center [47, 36] width 32 height 19
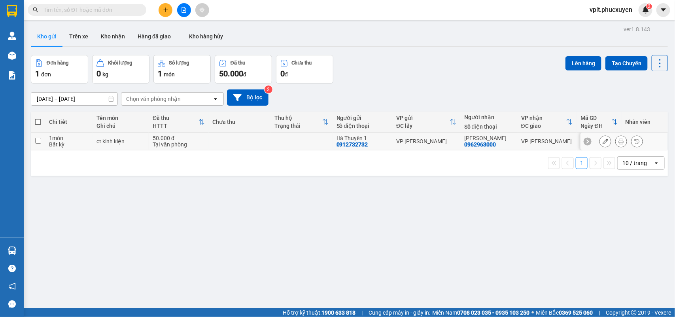
click at [86, 144] on div "Bất kỳ" at bounding box center [69, 144] width 40 height 6
checkbox input "true"
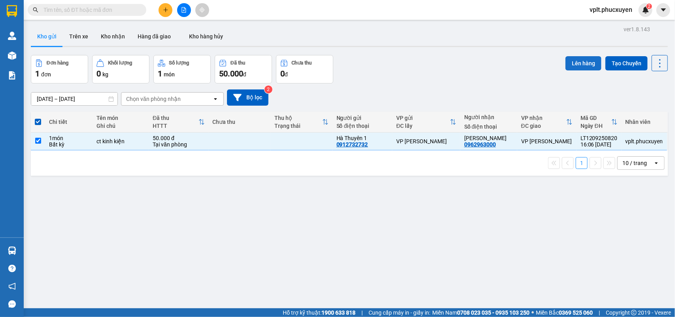
click at [566, 64] on button "Lên hàng" at bounding box center [584, 63] width 36 height 14
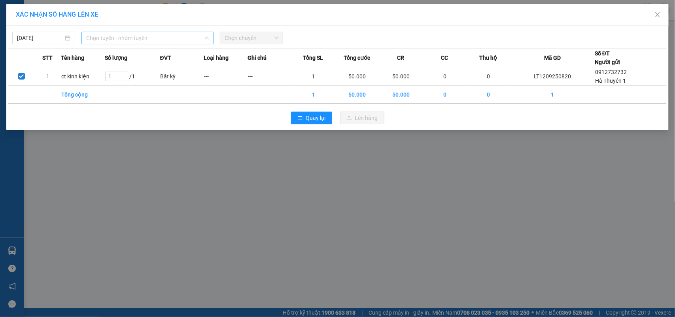
click at [135, 41] on span "Chọn tuyến - nhóm tuyến" at bounding box center [147, 38] width 123 height 12
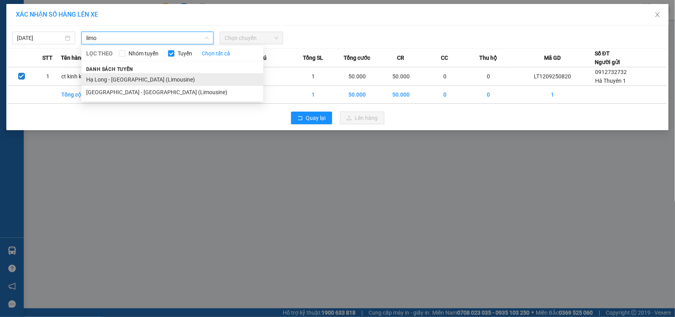
type input "limo"
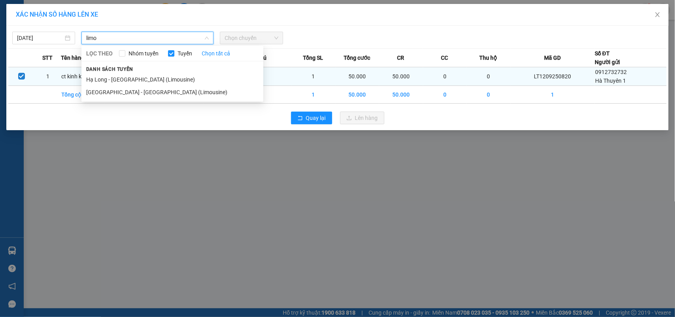
drag, startPoint x: 150, startPoint y: 75, endPoint x: 212, endPoint y: 72, distance: 62.6
click at [150, 76] on li "Hạ Long - [GEOGRAPHIC_DATA] (Limousine)" at bounding box center [173, 79] width 182 height 13
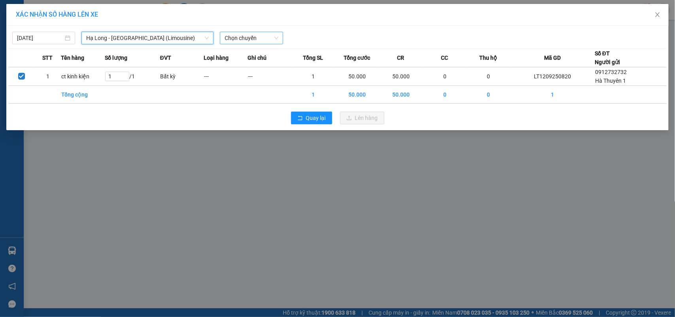
click at [256, 39] on span "Chọn chuyến" at bounding box center [251, 38] width 53 height 12
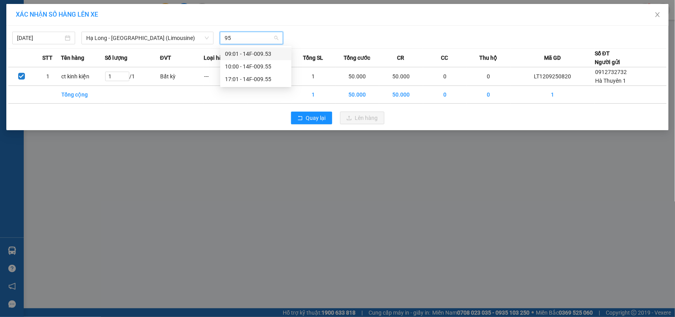
type input "955"
click at [265, 69] on div "17:01 - 14F-009.55" at bounding box center [256, 66] width 62 height 9
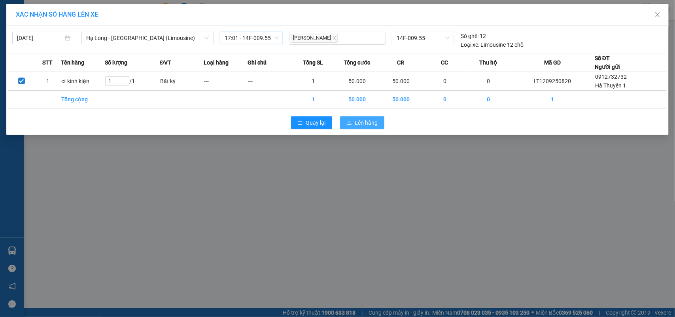
click at [358, 125] on span "Lên hàng" at bounding box center [366, 122] width 23 height 9
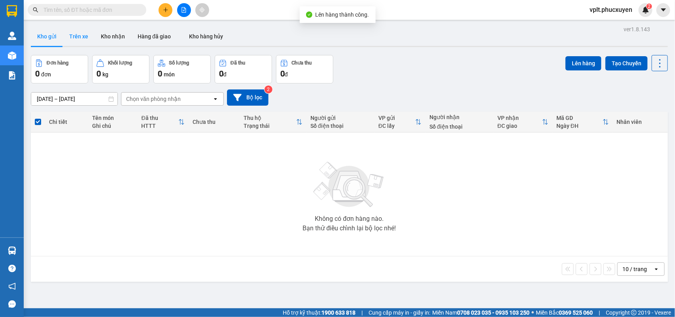
click at [75, 37] on button "Trên xe" at bounding box center [79, 36] width 32 height 19
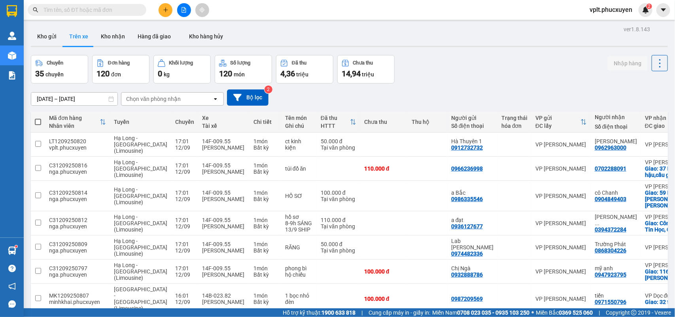
click at [106, 13] on input "text" at bounding box center [90, 10] width 93 height 9
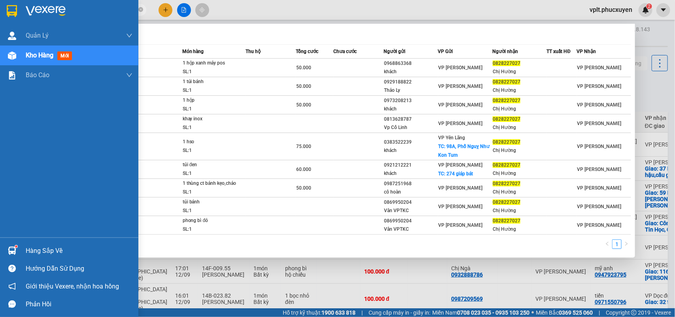
drag, startPoint x: 91, startPoint y: 10, endPoint x: 0, endPoint y: 17, distance: 91.7
click at [0, 17] on section "Kết quả tìm kiếm ( 9 ) Bộ lọc Mã ĐH Trạng thái Món hàng Thu hộ Tổng cước Chưa c…" at bounding box center [337, 158] width 675 height 317
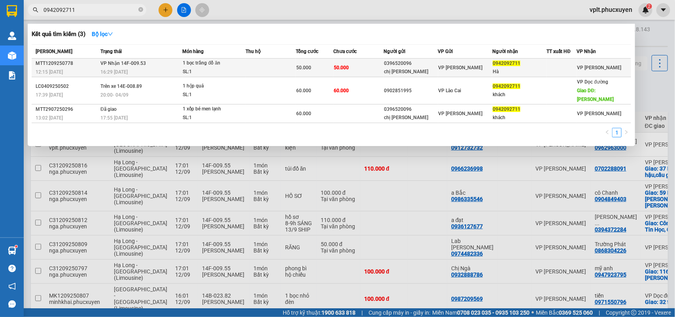
type input "0942092711"
click at [235, 70] on div "SL: 1" at bounding box center [212, 72] width 59 height 9
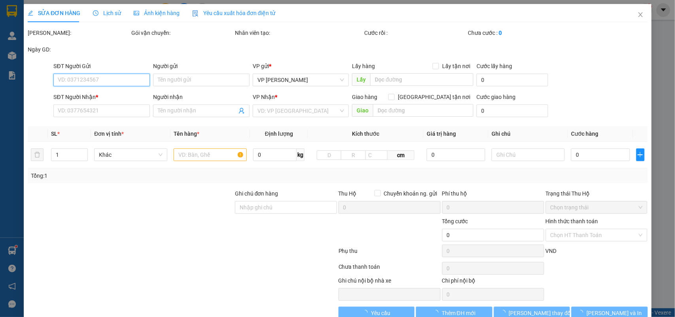
type input "0396520096"
type input "chị [PERSON_NAME]"
type input "0942092711"
type input "Hà"
type input "50.000"
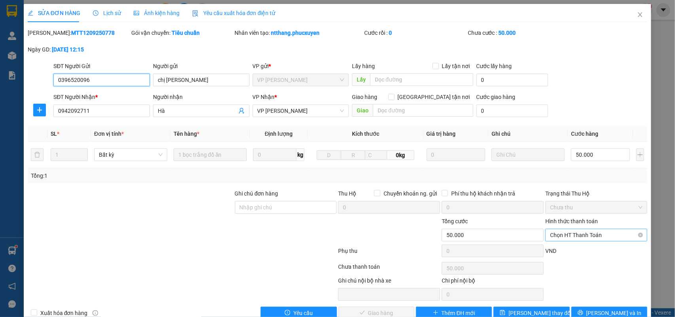
click at [605, 239] on span "Chọn HT Thanh Toán" at bounding box center [596, 235] width 93 height 12
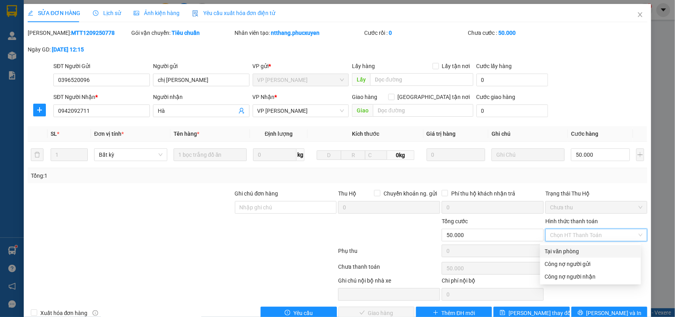
drag, startPoint x: 594, startPoint y: 249, endPoint x: 529, endPoint y: 268, distance: 67.9
click at [594, 249] on div "Tại văn phòng" at bounding box center [590, 251] width 91 height 9
type input "0"
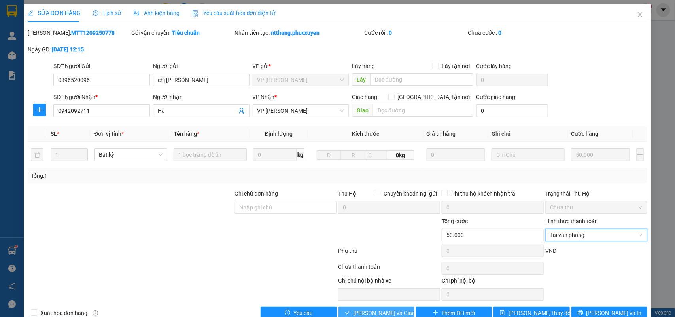
click at [349, 311] on icon "check" at bounding box center [348, 313] width 6 height 6
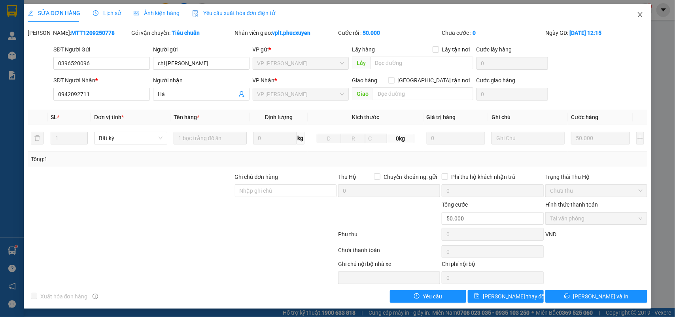
click at [637, 15] on icon "close" at bounding box center [640, 14] width 6 height 6
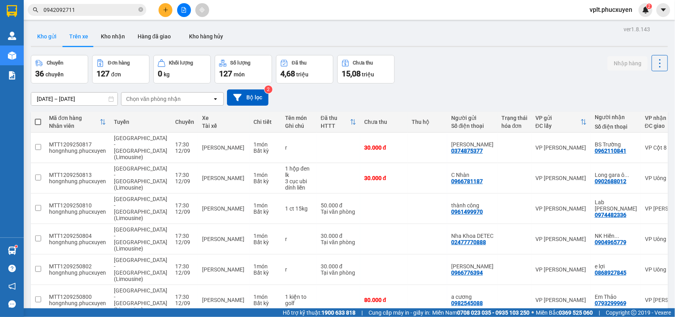
click at [53, 40] on button "Kho gửi" at bounding box center [47, 36] width 32 height 19
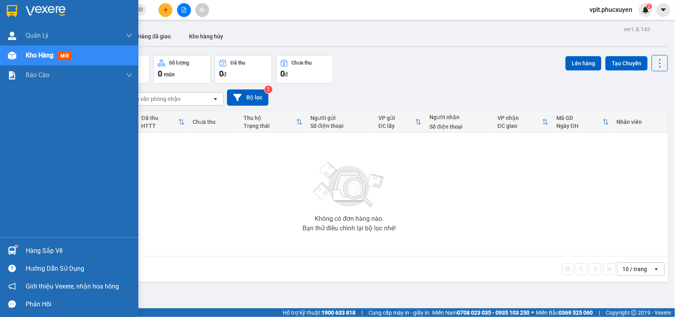
click at [68, 247] on div "Hàng sắp về" at bounding box center [79, 251] width 107 height 12
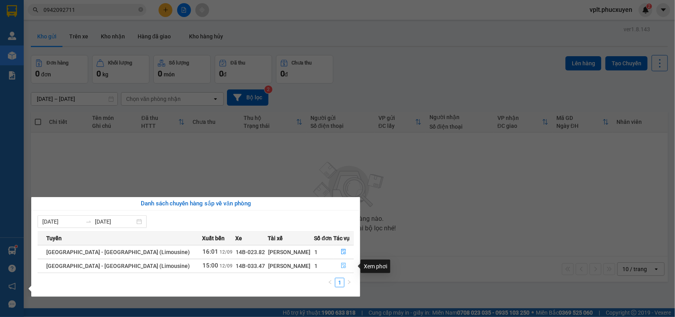
click at [342, 266] on icon "file-done" at bounding box center [344, 266] width 5 height 6
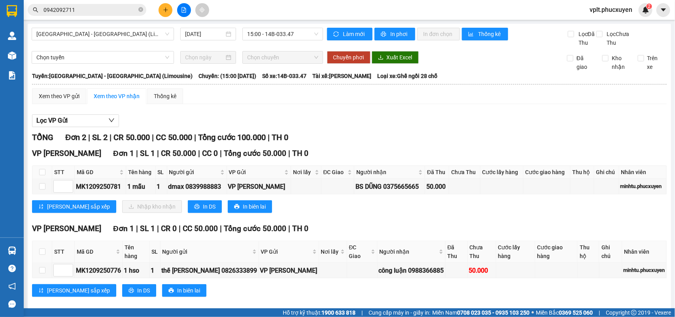
click at [163, 8] on icon "plus" at bounding box center [166, 10] width 6 height 6
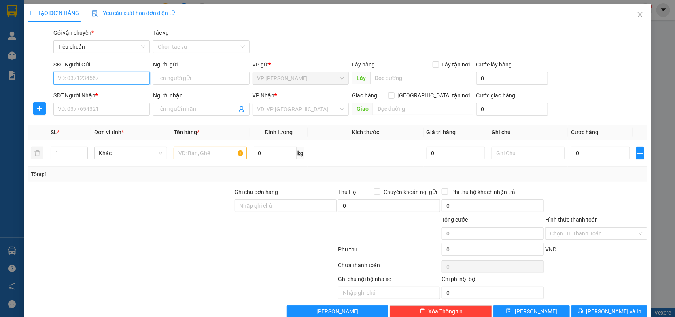
click at [90, 76] on input "SĐT Người Gửi" at bounding box center [101, 78] width 97 height 13
click at [209, 82] on input "Người gửi" at bounding box center [201, 78] width 97 height 13
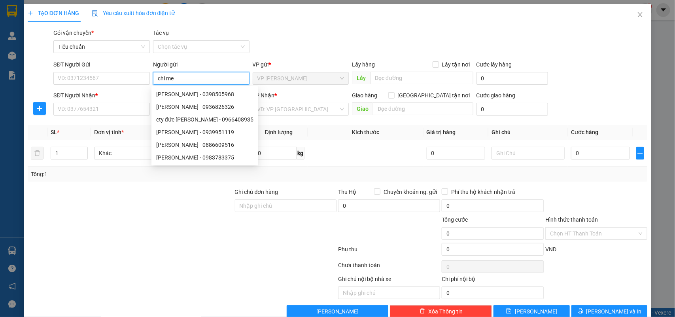
type input "chi med"
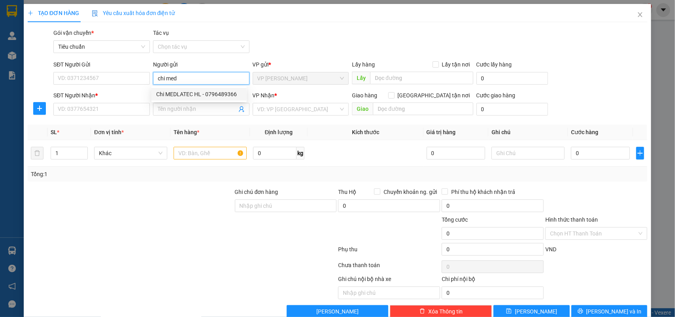
click at [224, 93] on div "Chi MEDLATEC HL - 0796489366" at bounding box center [199, 94] width 86 height 9
type input "0796489366"
type input "Chi MEDLATEC HL"
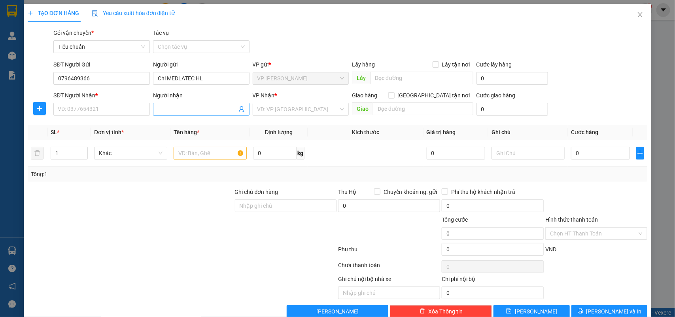
click at [239, 108] on icon "user-add" at bounding box center [242, 109] width 6 height 6
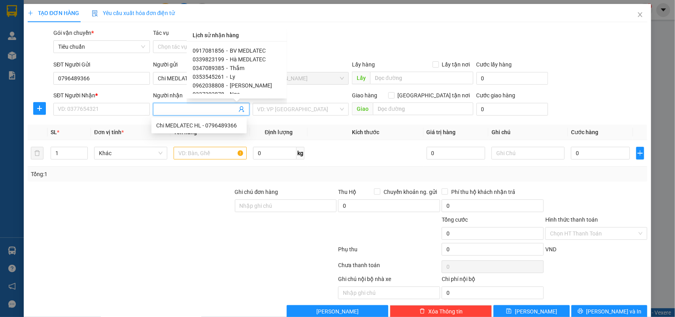
click at [245, 50] on span "BV MEDLATEC" at bounding box center [248, 50] width 36 height 6
type input "0917081856"
type input "BV MEDLATEC"
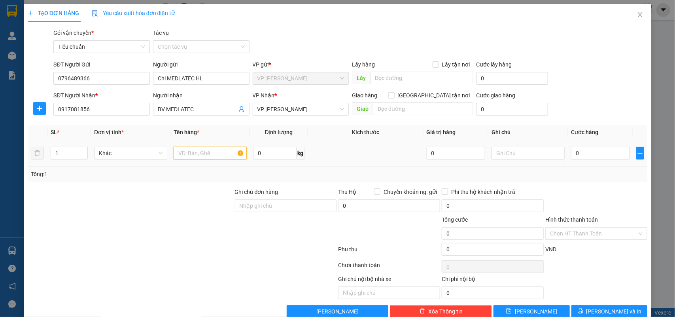
click at [223, 152] on input "text" at bounding box center [210, 153] width 73 height 13
type input "xốp mẫu"
click at [580, 150] on input "0" at bounding box center [600, 153] width 59 height 13
type input "5"
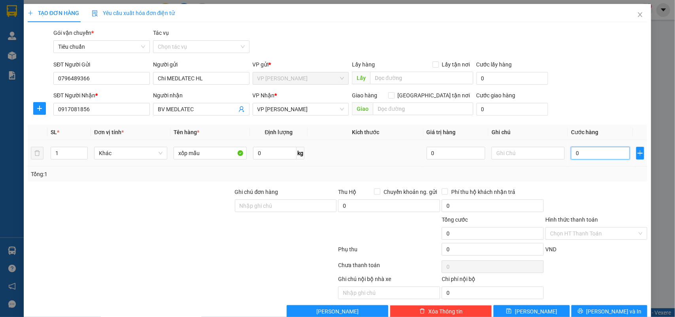
type input "5"
type input "50"
type input "50.000"
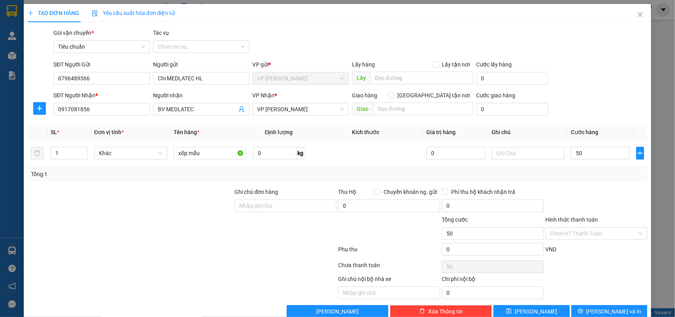
type input "50.000"
drag, startPoint x: 580, startPoint y: 174, endPoint x: 580, endPoint y: 252, distance: 78.4
click at [580, 175] on div "Tổng: 1" at bounding box center [338, 174] width 614 height 9
click at [572, 236] on input "Hình thức thanh toán" at bounding box center [593, 234] width 87 height 12
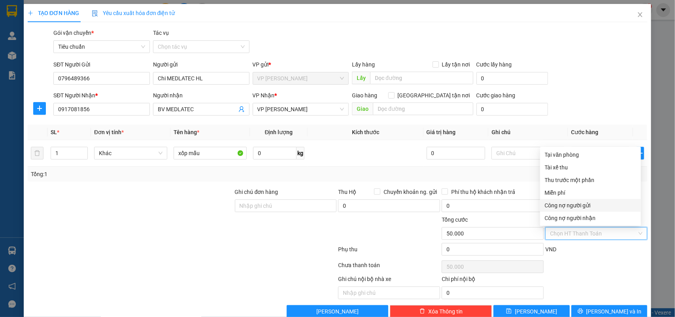
click at [575, 210] on div "Công nợ người gửi" at bounding box center [591, 205] width 101 height 13
type input "0"
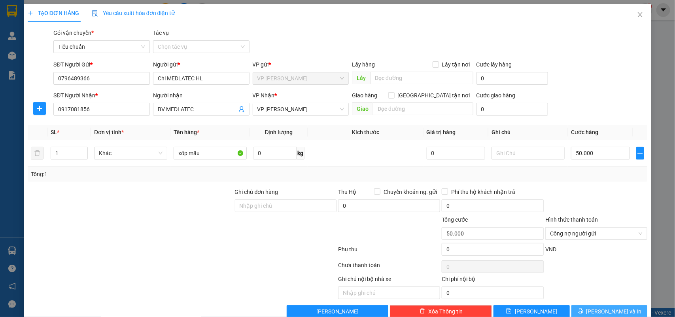
click at [589, 309] on button "[PERSON_NAME] và In" at bounding box center [610, 311] width 76 height 13
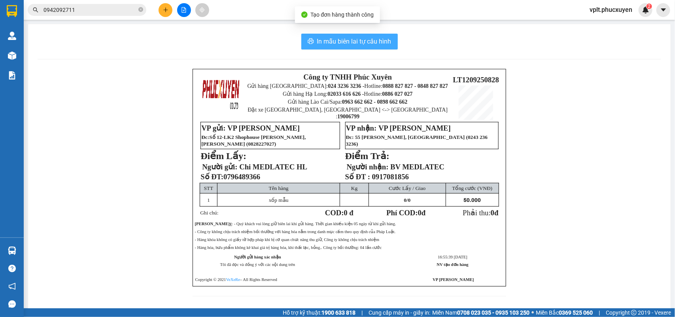
click at [360, 43] on span "In mẫu biên lai tự cấu hình" at bounding box center [354, 41] width 74 height 10
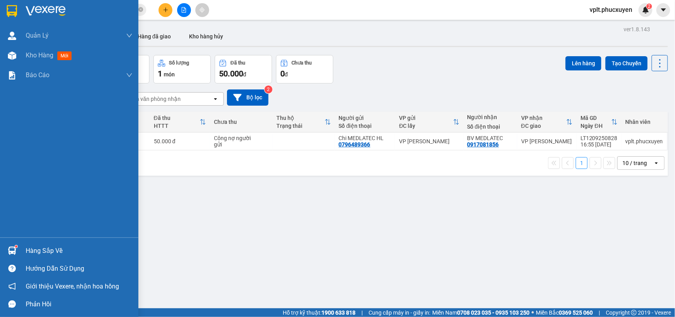
click at [73, 250] on div "Hàng sắp về" at bounding box center [79, 251] width 107 height 12
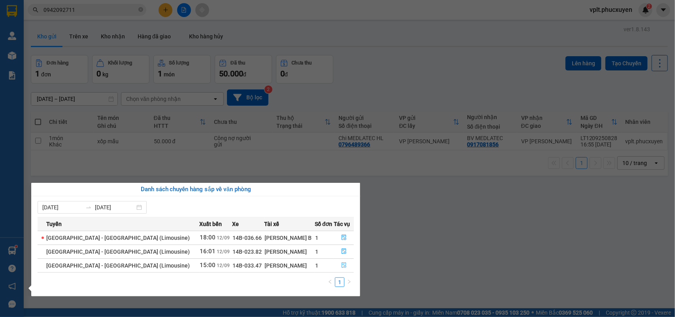
click at [342, 266] on icon "file-done" at bounding box center [345, 265] width 6 height 6
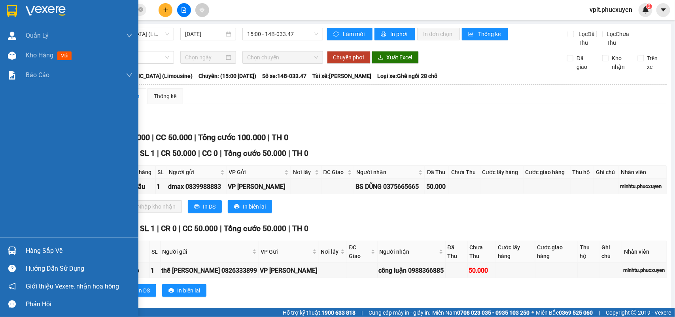
click at [34, 248] on div "Hàng sắp về" at bounding box center [79, 251] width 107 height 12
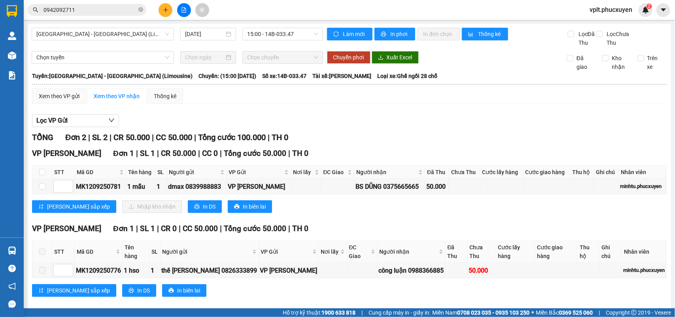
click at [400, 142] on section "Kết quả tìm kiếm ( 3 ) Bộ lọc Mã ĐH Trạng thái Món hàng Thu hộ Tổng cước Chưa c…" at bounding box center [337, 158] width 675 height 317
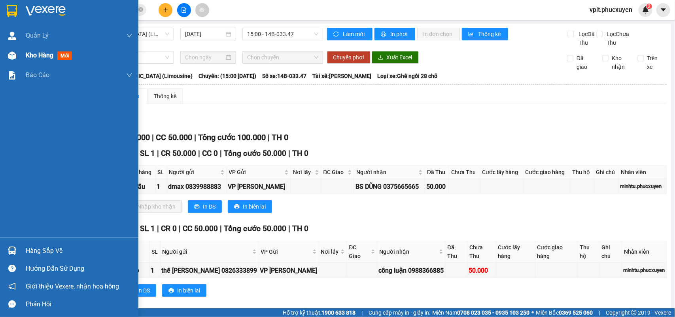
click at [37, 55] on span "Kho hàng" at bounding box center [40, 55] width 28 height 8
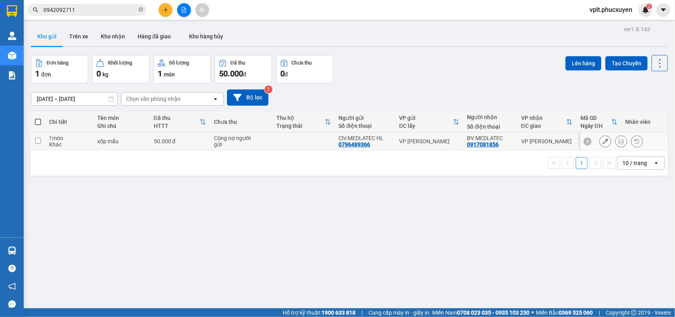
drag, startPoint x: 83, startPoint y: 142, endPoint x: 109, endPoint y: 133, distance: 27.3
click at [82, 147] on div "Khác" at bounding box center [69, 144] width 40 height 6
checkbox input "true"
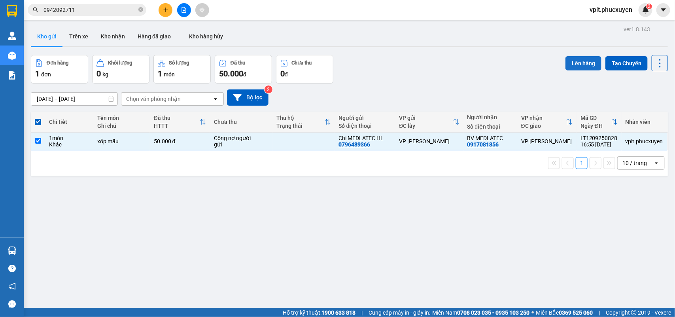
click at [581, 67] on button "Lên hàng" at bounding box center [584, 63] width 36 height 14
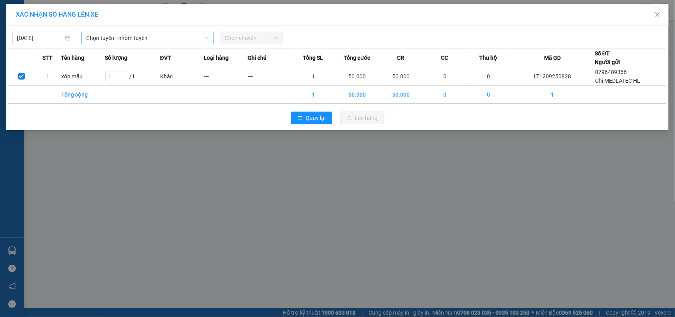
click at [121, 41] on span "Chọn tuyến - nhóm tuyến" at bounding box center [147, 38] width 123 height 12
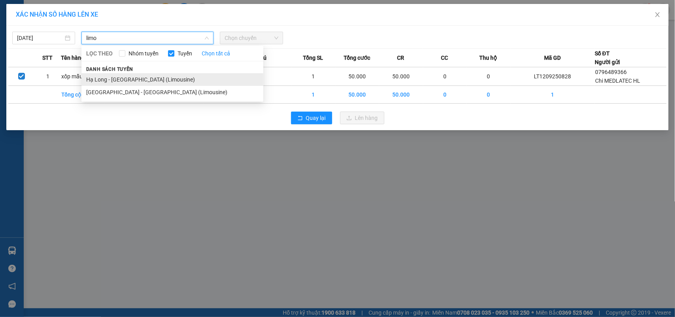
type input "limo"
click at [129, 80] on li "Hạ Long - [GEOGRAPHIC_DATA] (Limousine)" at bounding box center [173, 79] width 182 height 13
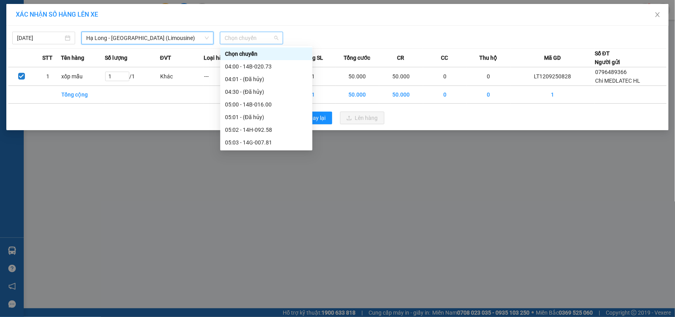
click at [251, 41] on span "Chọn chuyến" at bounding box center [251, 38] width 53 height 12
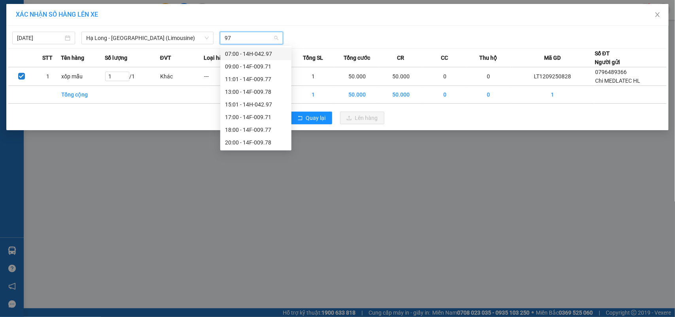
type input "977"
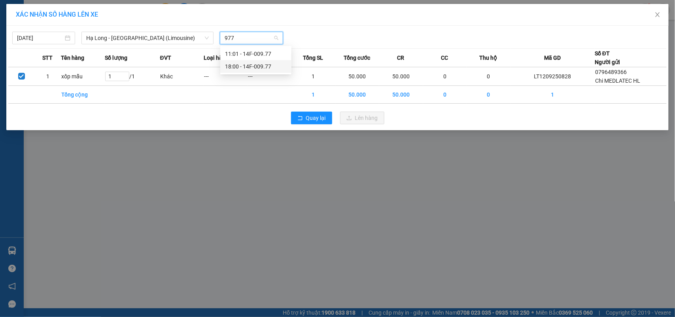
drag, startPoint x: 267, startPoint y: 65, endPoint x: 410, endPoint y: 146, distance: 163.9
click at [267, 66] on div "18:00 - 14F-009.77" at bounding box center [256, 66] width 62 height 9
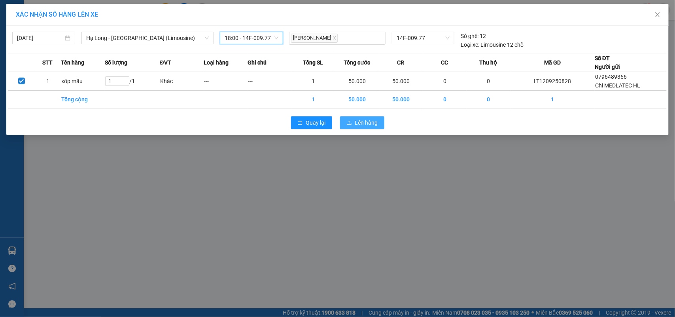
click at [365, 125] on span "Lên hàng" at bounding box center [366, 122] width 23 height 9
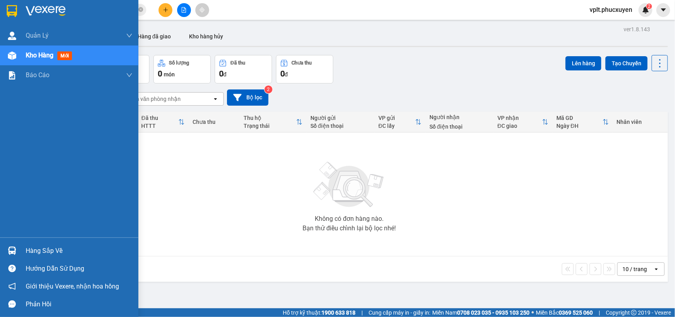
click at [61, 247] on div "Hàng sắp về" at bounding box center [79, 251] width 107 height 12
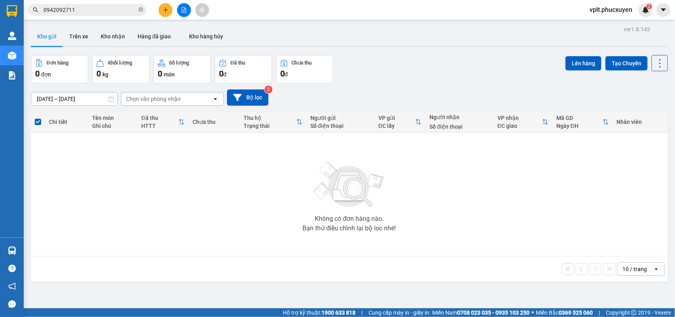
drag, startPoint x: 508, startPoint y: 193, endPoint x: 375, endPoint y: 131, distance: 147.0
click at [507, 191] on section "Kết quả tìm kiếm ( 3 ) Bộ lọc Mã ĐH Trạng thái Món hàng Thu hộ Tổng cước Chưa c…" at bounding box center [337, 158] width 675 height 317
click at [77, 34] on button "Trên xe" at bounding box center [79, 36] width 32 height 19
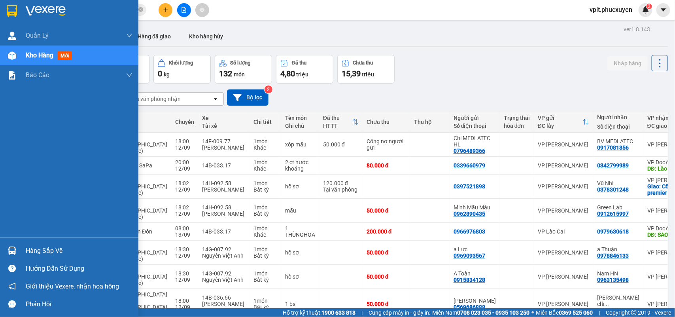
click at [56, 250] on div "Hàng sắp về" at bounding box center [79, 251] width 107 height 12
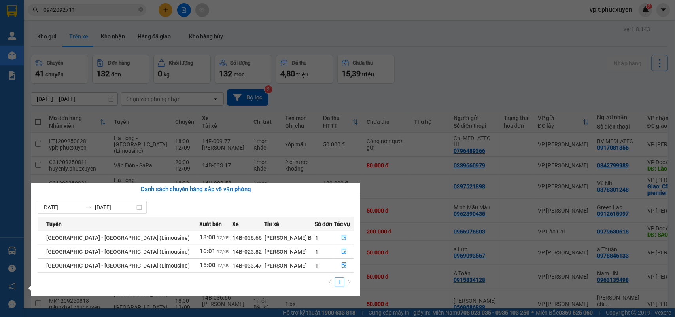
click at [462, 55] on section "Kết quả tìm kiếm ( 3 ) Bộ lọc Mã ĐH Trạng thái Món hàng Thu hộ Tổng cước Chưa c…" at bounding box center [337, 158] width 675 height 317
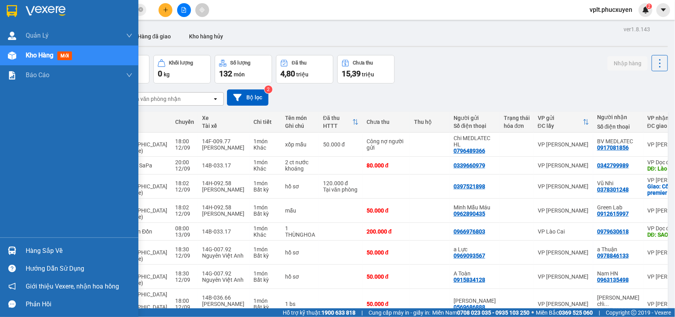
drag, startPoint x: 56, startPoint y: 250, endPoint x: 120, endPoint y: 236, distance: 64.8
click at [57, 250] on div "Hàng sắp về" at bounding box center [79, 251] width 107 height 12
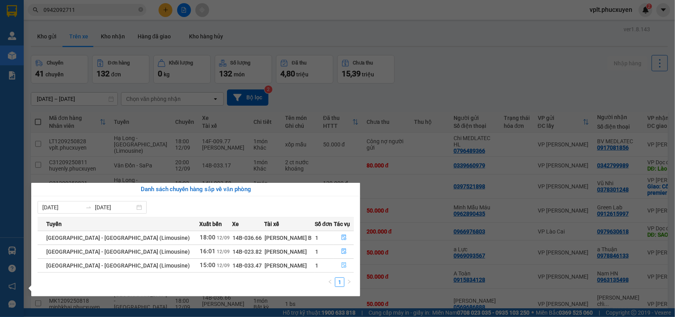
click at [342, 266] on icon "file-done" at bounding box center [344, 265] width 5 height 6
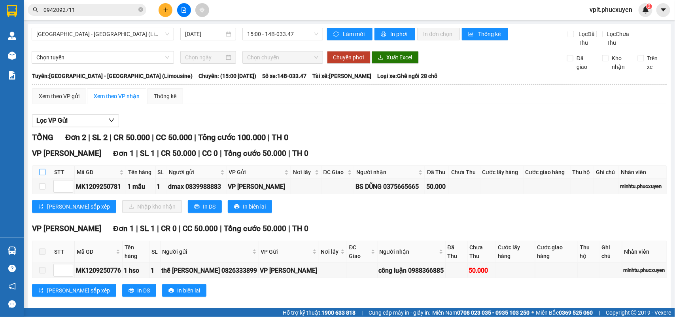
click at [45, 175] on input "checkbox" at bounding box center [42, 172] width 6 height 6
checkbox input "true"
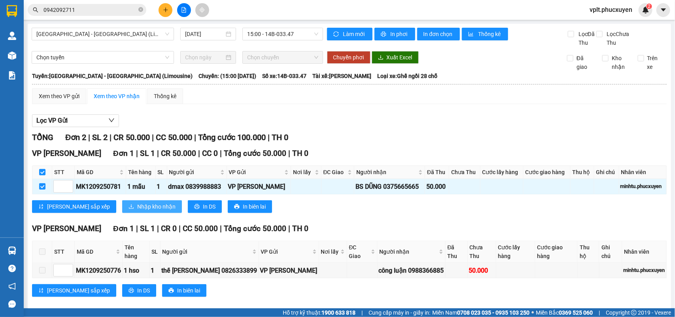
click at [137, 211] on span "Nhập kho nhận" at bounding box center [156, 206] width 38 height 9
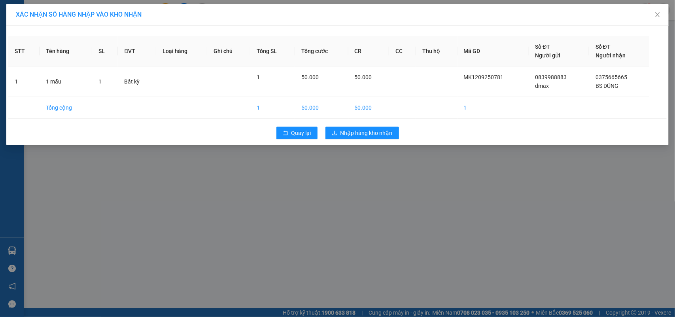
click at [351, 194] on div "XÁC NHẬN SỐ HÀNG NHẬP VÀO KHO NHẬN STT Tên hàng SL ĐVT Loại hàng Ghi chú Tổng S…" at bounding box center [337, 158] width 675 height 317
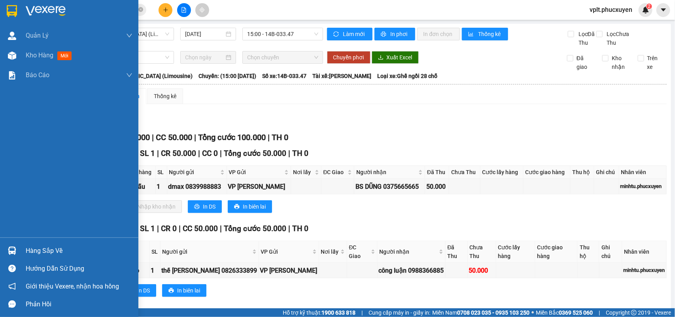
drag, startPoint x: 38, startPoint y: 249, endPoint x: 165, endPoint y: 251, distance: 127.0
click at [39, 250] on div "Hàng sắp về" at bounding box center [79, 251] width 107 height 12
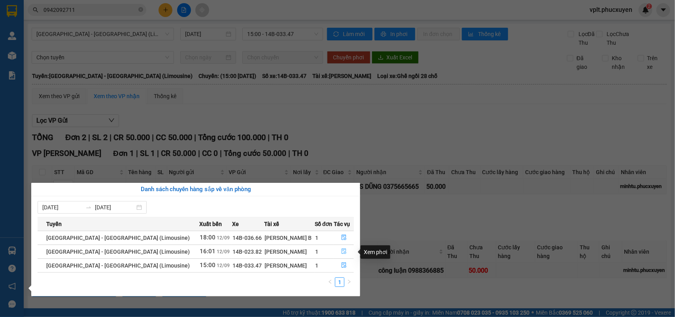
click at [342, 250] on icon "file-done" at bounding box center [344, 252] width 5 height 6
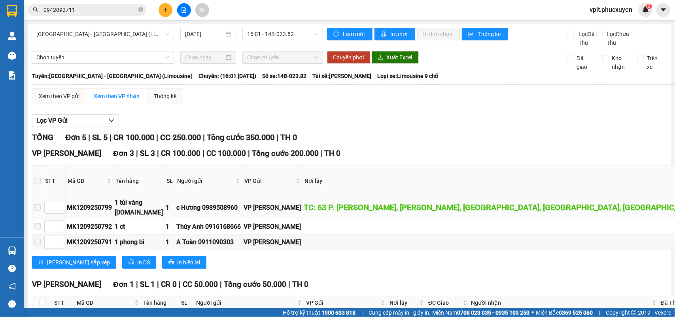
scroll to position [178, 0]
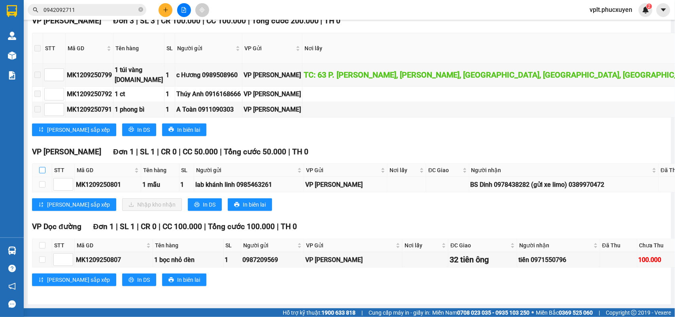
drag, startPoint x: 42, startPoint y: 159, endPoint x: 84, endPoint y: 181, distance: 47.8
click at [42, 167] on input "checkbox" at bounding box center [42, 170] width 6 height 6
checkbox input "true"
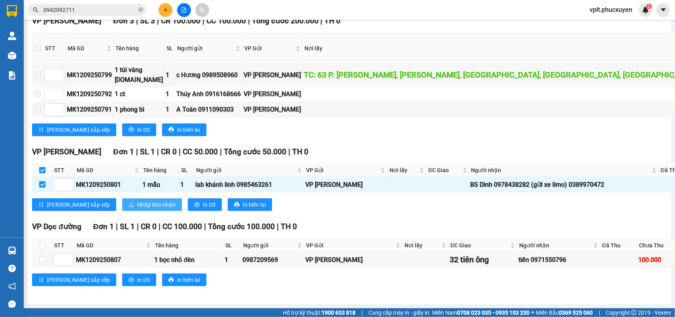
click at [122, 198] on button "Nhập kho nhận" at bounding box center [152, 204] width 60 height 13
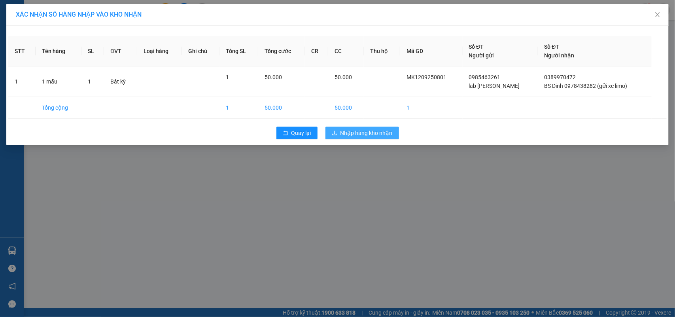
click at [365, 131] on span "Nhập hàng kho nhận" at bounding box center [367, 133] width 52 height 9
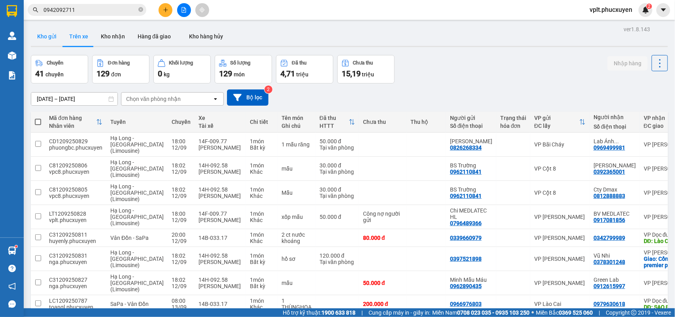
click at [39, 34] on button "Kho gửi" at bounding box center [47, 36] width 32 height 19
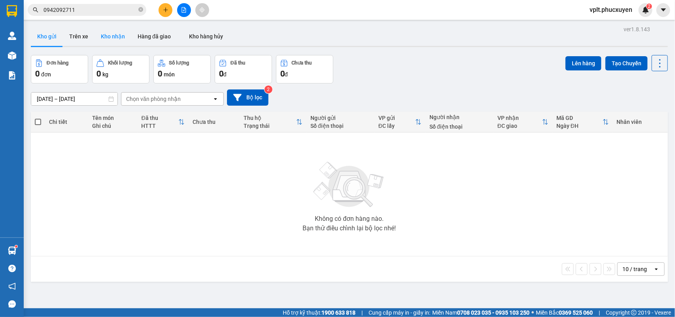
click at [122, 37] on button "Kho nhận" at bounding box center [113, 36] width 37 height 19
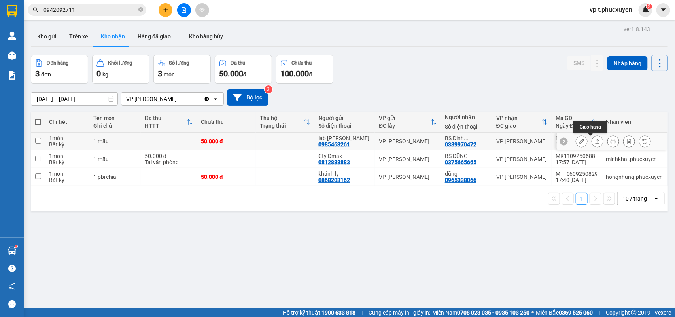
click at [595, 143] on icon at bounding box center [598, 142] width 6 height 6
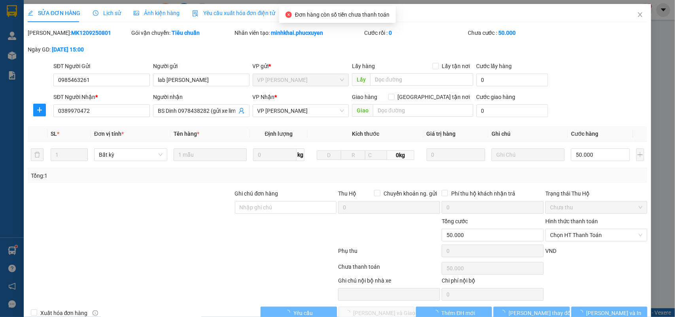
type input "0985463261"
type input "lab [PERSON_NAME]"
type input "0389970472"
type input "BS Dinh 0978438282 (gửi xe limo)"
type input "50.000"
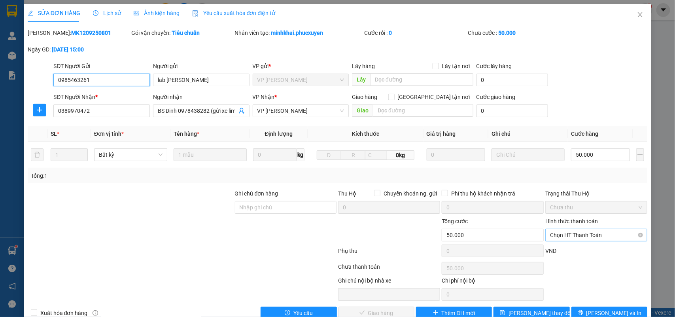
click at [594, 235] on span "Chọn HT Thanh Toán" at bounding box center [596, 235] width 93 height 12
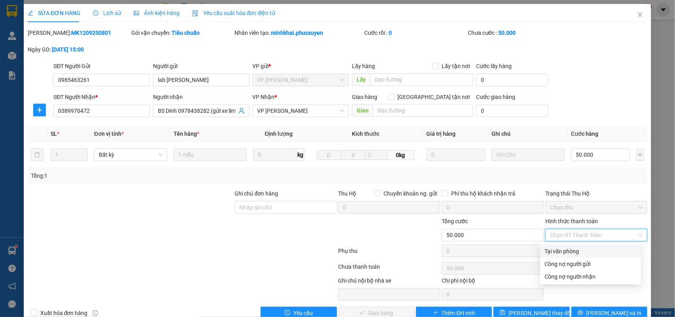
click at [586, 250] on div "Tại văn phòng" at bounding box center [590, 251] width 91 height 9
type input "0"
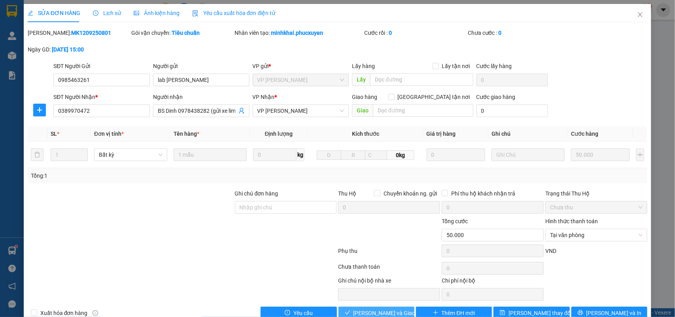
click at [389, 311] on span "[PERSON_NAME] và Giao hàng" at bounding box center [392, 313] width 76 height 9
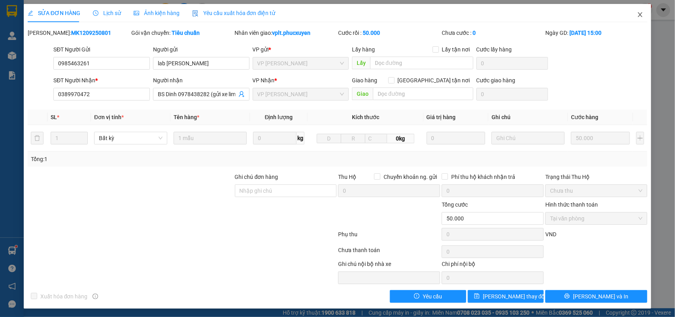
click at [637, 13] on icon "close" at bounding box center [640, 14] width 6 height 6
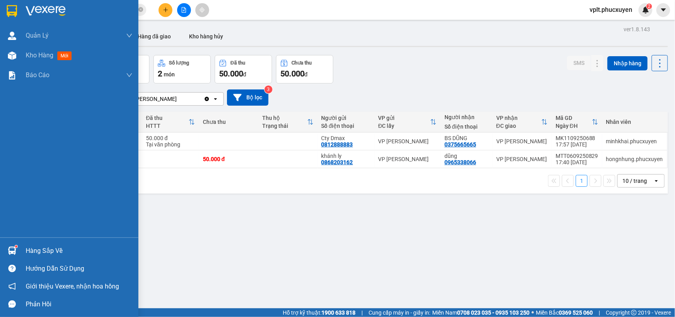
click at [61, 248] on div "Hàng sắp về" at bounding box center [79, 251] width 107 height 12
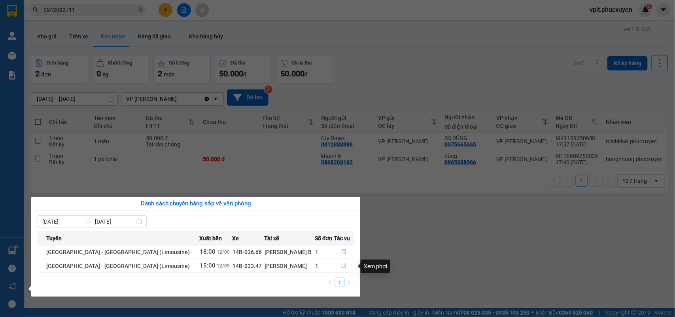
click at [342, 266] on icon "file-done" at bounding box center [344, 266] width 5 height 6
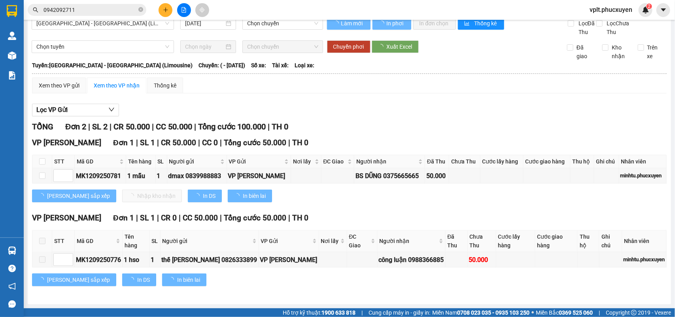
scroll to position [12, 0]
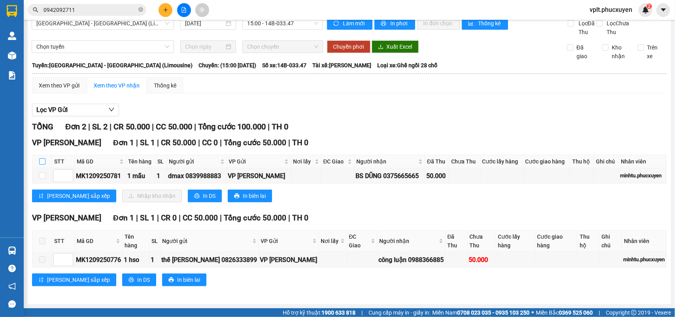
click at [42, 165] on input "checkbox" at bounding box center [42, 161] width 6 height 6
checkbox input "true"
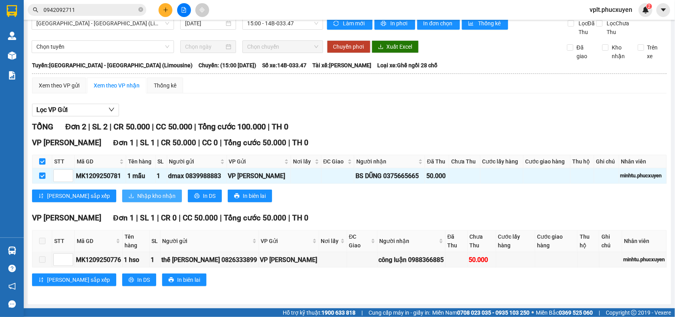
click at [137, 200] on span "Nhập kho nhận" at bounding box center [156, 196] width 38 height 9
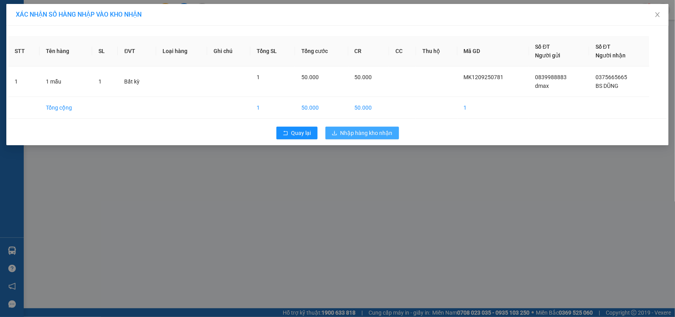
click at [352, 132] on span "Nhập hàng kho nhận" at bounding box center [367, 133] width 52 height 9
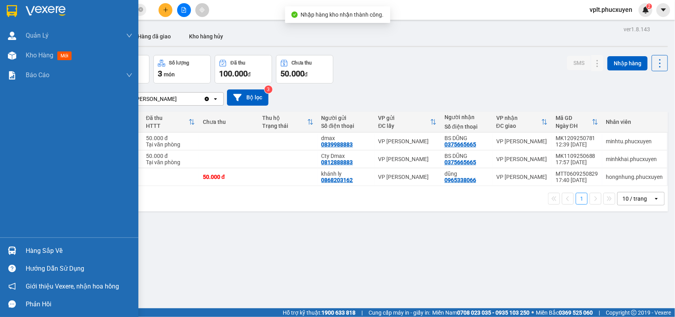
click at [47, 248] on div "Hàng sắp về" at bounding box center [79, 251] width 107 height 12
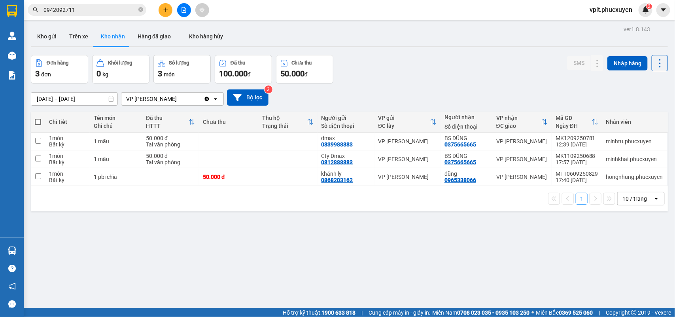
drag, startPoint x: 548, startPoint y: 258, endPoint x: 515, endPoint y: 258, distance: 33.6
click at [544, 258] on section "Kết quả tìm kiếm ( 3 ) Bộ lọc Mã ĐH Trạng thái Món hàng Thu hộ Tổng cước Chưa c…" at bounding box center [337, 158] width 675 height 317
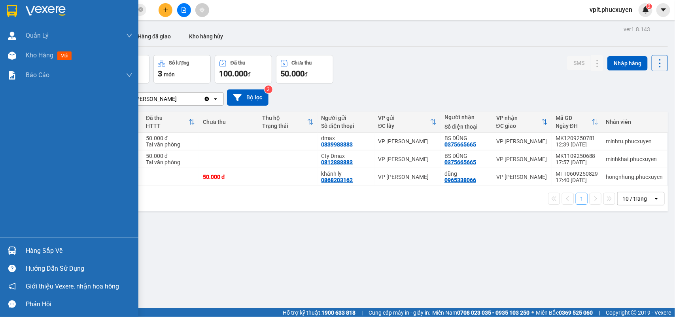
click at [41, 251] on div "Hàng sắp về" at bounding box center [79, 251] width 107 height 12
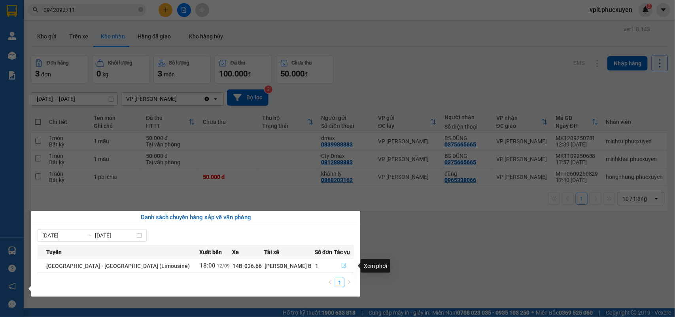
click at [342, 265] on icon "file-done" at bounding box center [344, 266] width 5 height 6
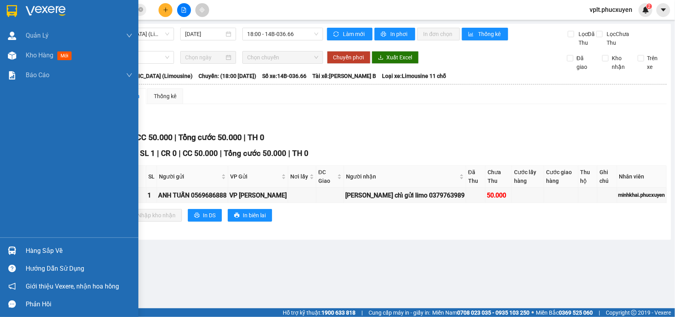
click at [59, 249] on div "Hàng sắp về" at bounding box center [79, 251] width 107 height 12
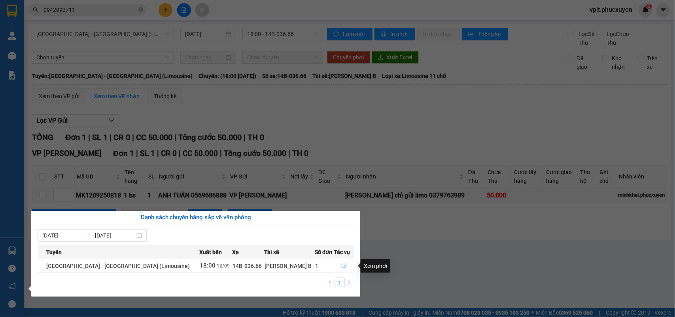
click at [342, 267] on icon "file-done" at bounding box center [345, 266] width 6 height 6
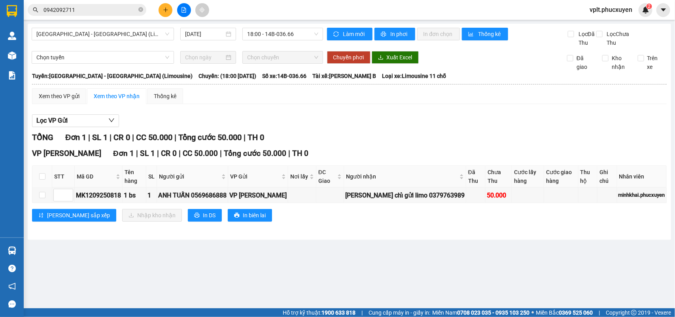
click at [354, 266] on main "[GEOGRAPHIC_DATA] - [GEOGRAPHIC_DATA] (Limousine) [DATE] 18:00 - 14B-036.66 Làm…" at bounding box center [337, 154] width 675 height 308
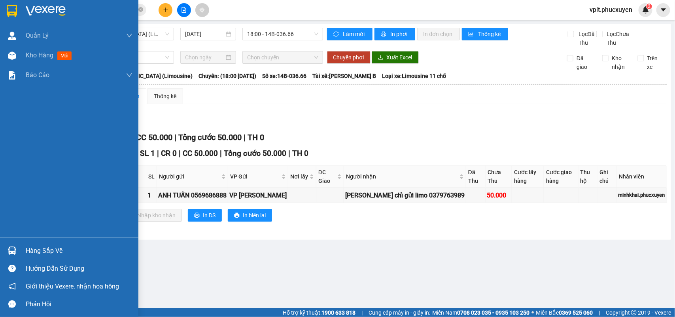
click at [58, 254] on div "Hàng sắp về" at bounding box center [79, 251] width 107 height 12
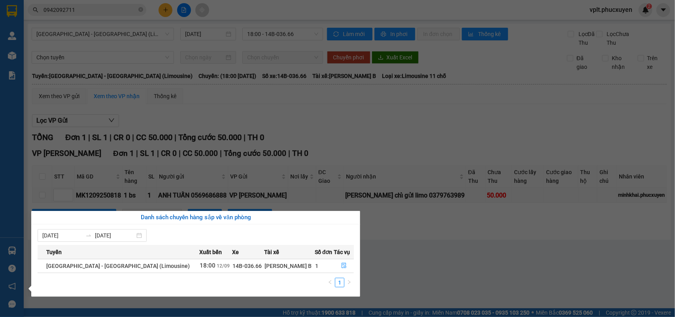
click at [462, 294] on section "Kết quả tìm kiếm ( 3 ) Bộ lọc Mã ĐH Trạng thái Món hàng Thu hộ Tổng cước Chưa c…" at bounding box center [337, 158] width 675 height 317
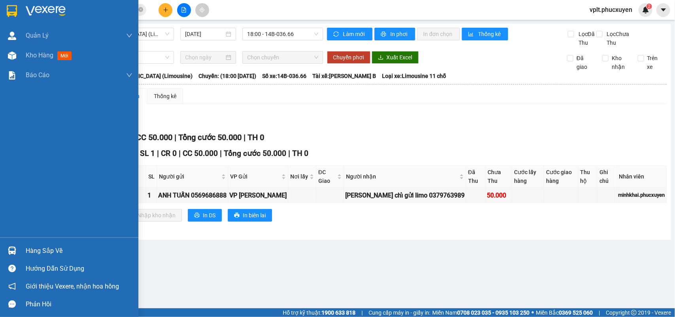
click at [60, 248] on div "Hàng sắp về" at bounding box center [79, 251] width 107 height 12
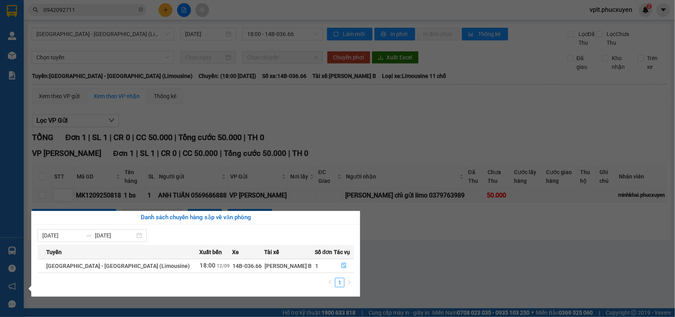
click at [408, 127] on section "Kết quả tìm kiếm ( 3 ) Bộ lọc Mã ĐH Trạng thái Món hàng Thu hộ Tổng cước Chưa c…" at bounding box center [337, 158] width 675 height 317
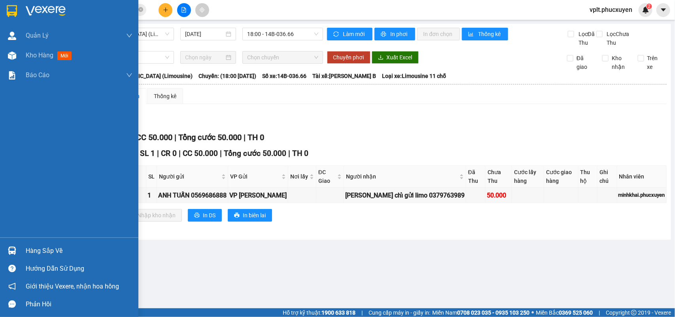
click at [56, 248] on div "Hàng sắp về" at bounding box center [79, 251] width 107 height 12
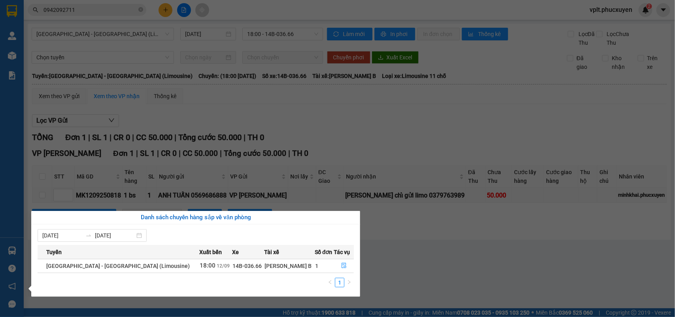
click at [394, 138] on section "Kết quả tìm kiếm ( 3 ) Bộ lọc Mã ĐH Trạng thái Món hàng Thu hộ Tổng cước Chưa c…" at bounding box center [337, 158] width 675 height 317
